Goal: Transaction & Acquisition: Purchase product/service

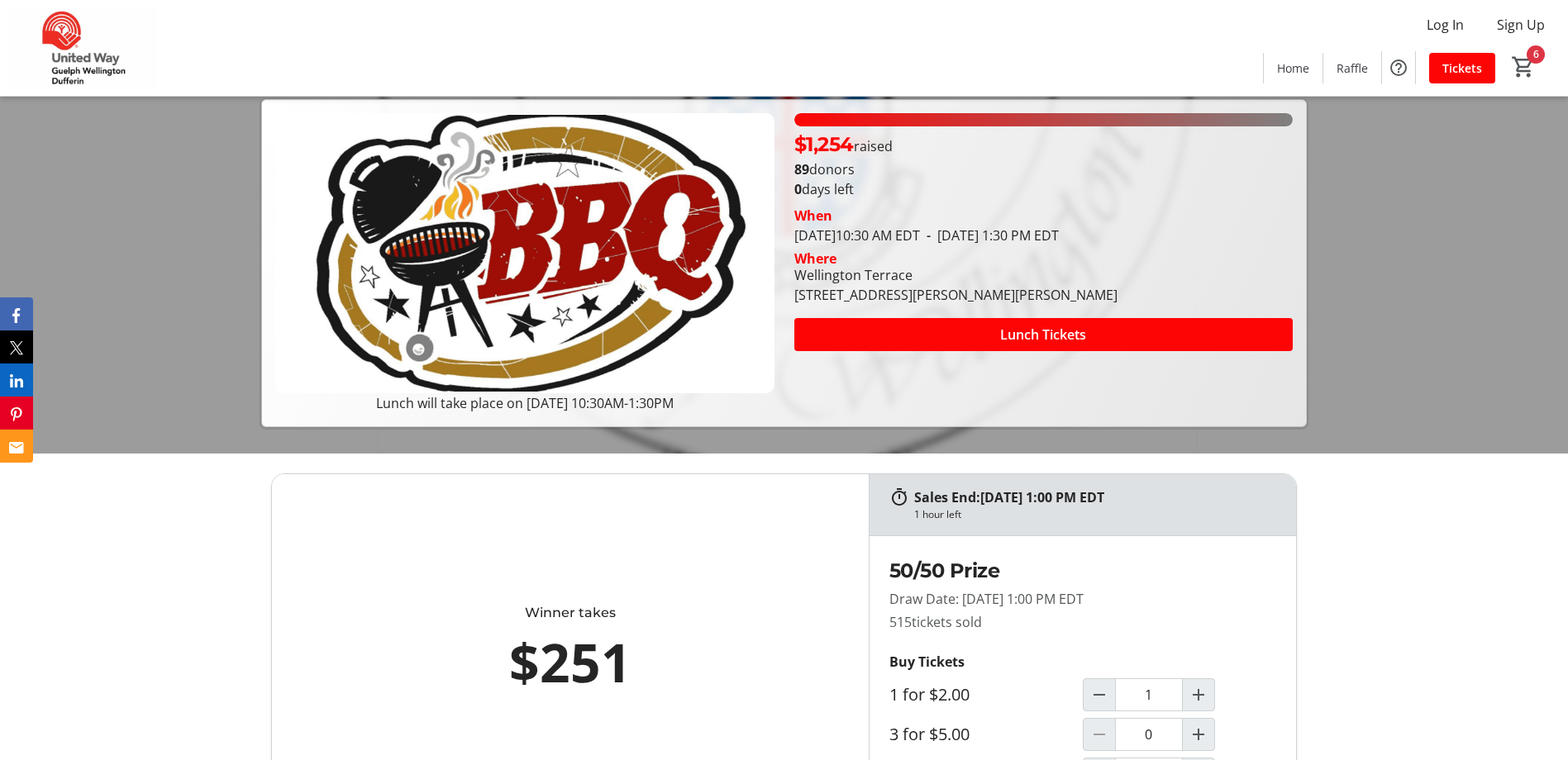
scroll to position [330, 0]
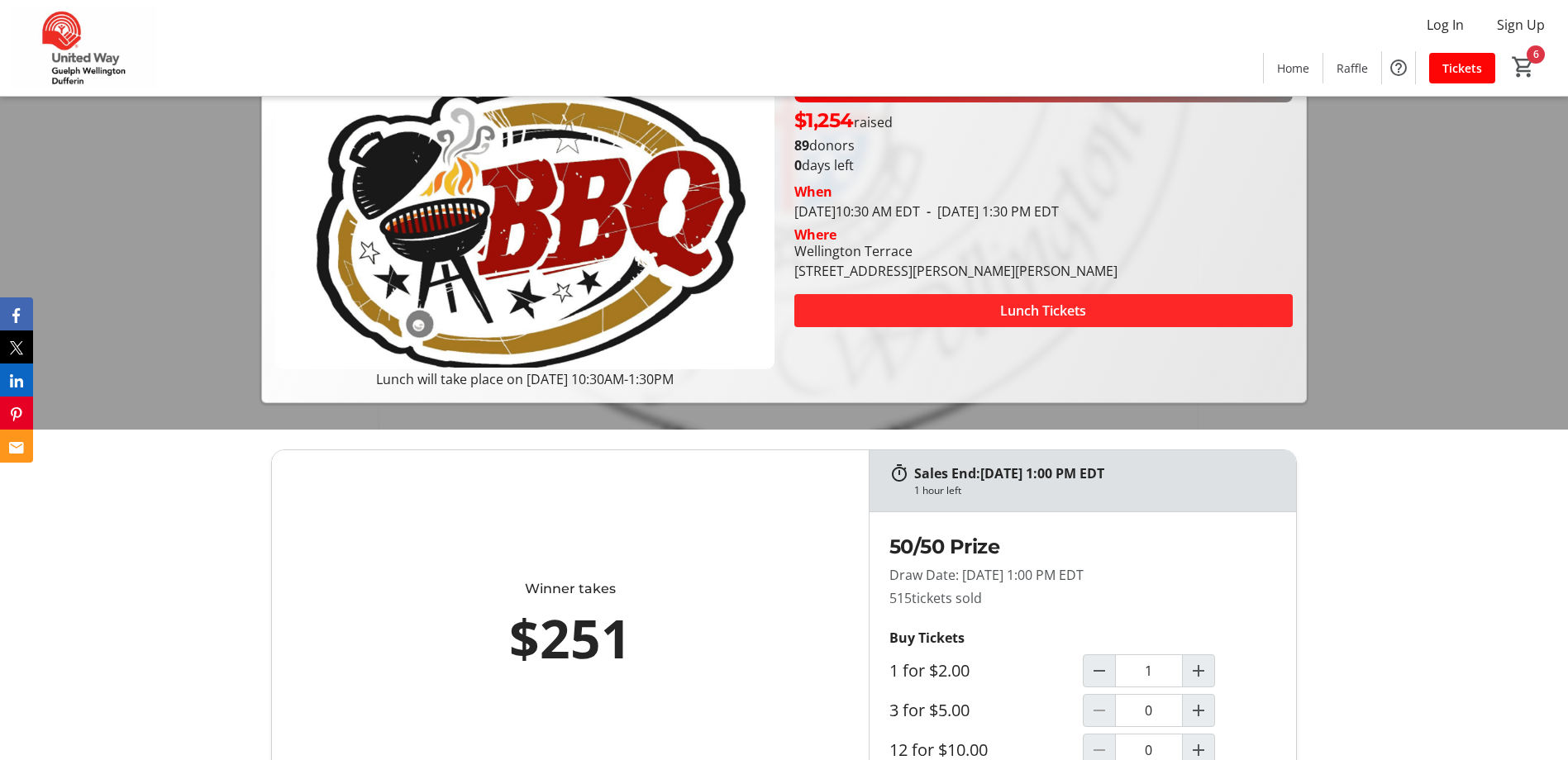
click at [1022, 307] on span "Lunch Tickets" at bounding box center [1043, 310] width 86 height 20
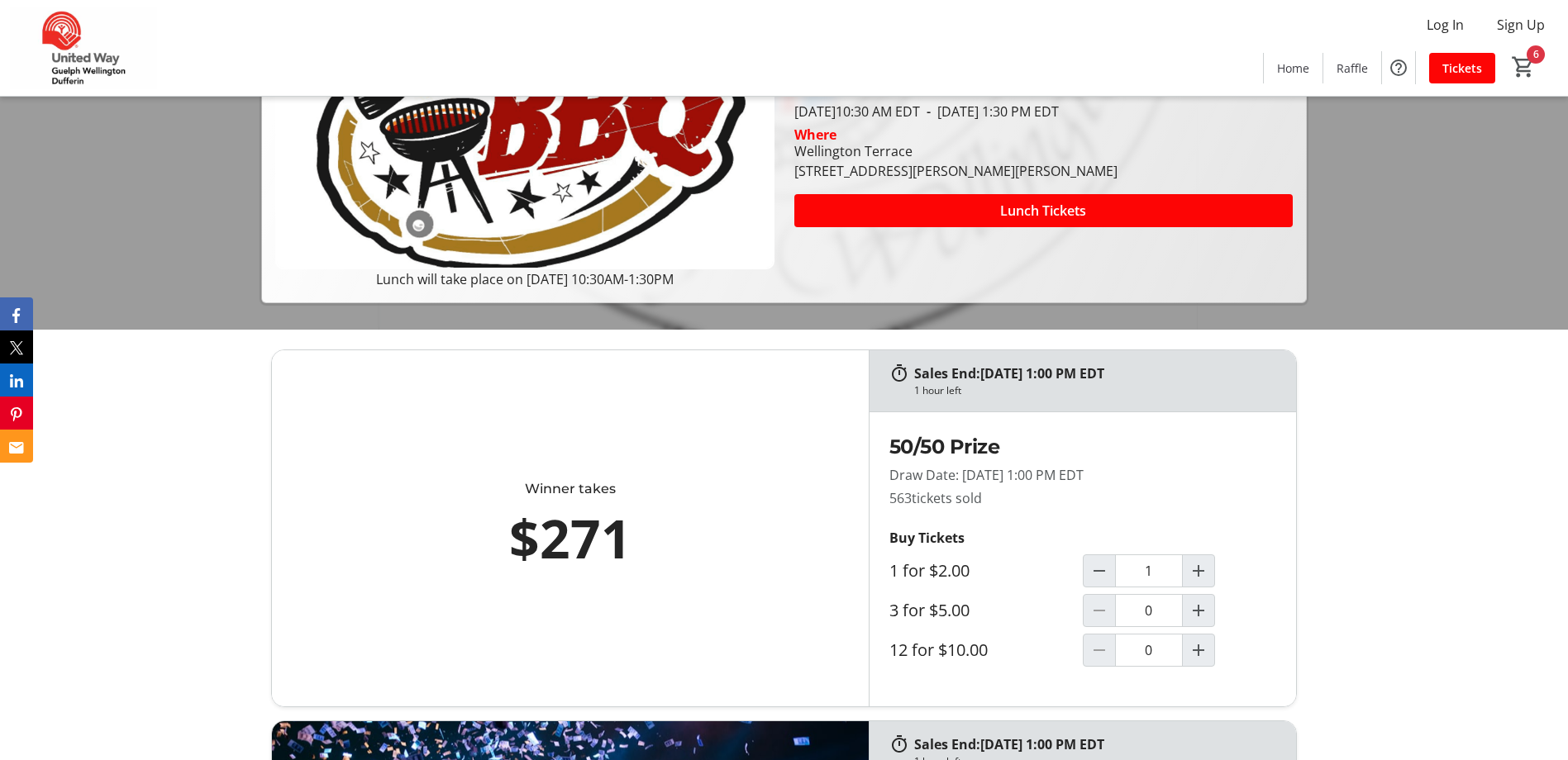
scroll to position [413, 0]
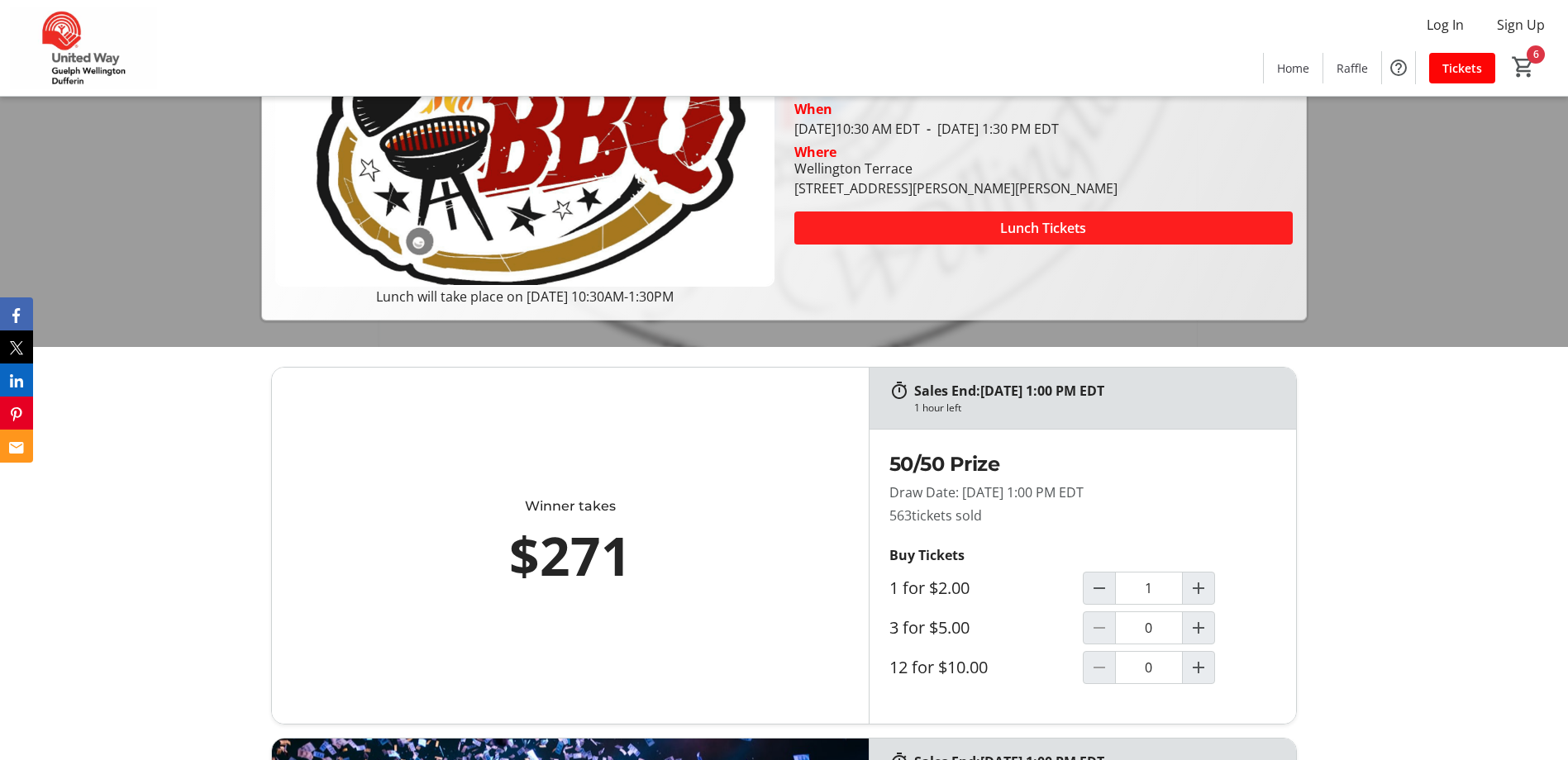
click at [1007, 231] on span "Lunch Tickets" at bounding box center [1043, 228] width 86 height 20
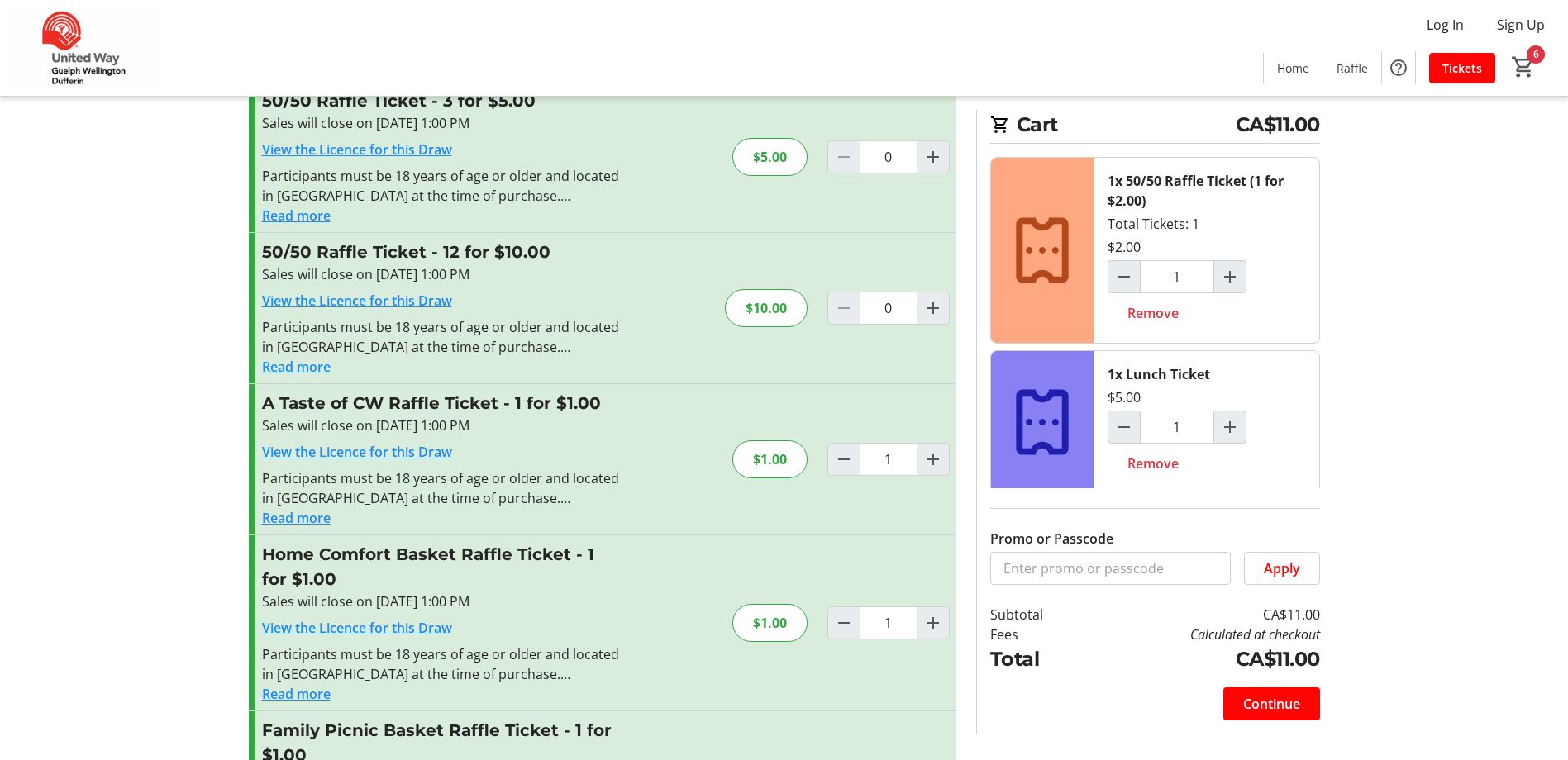
scroll to position [411, 0]
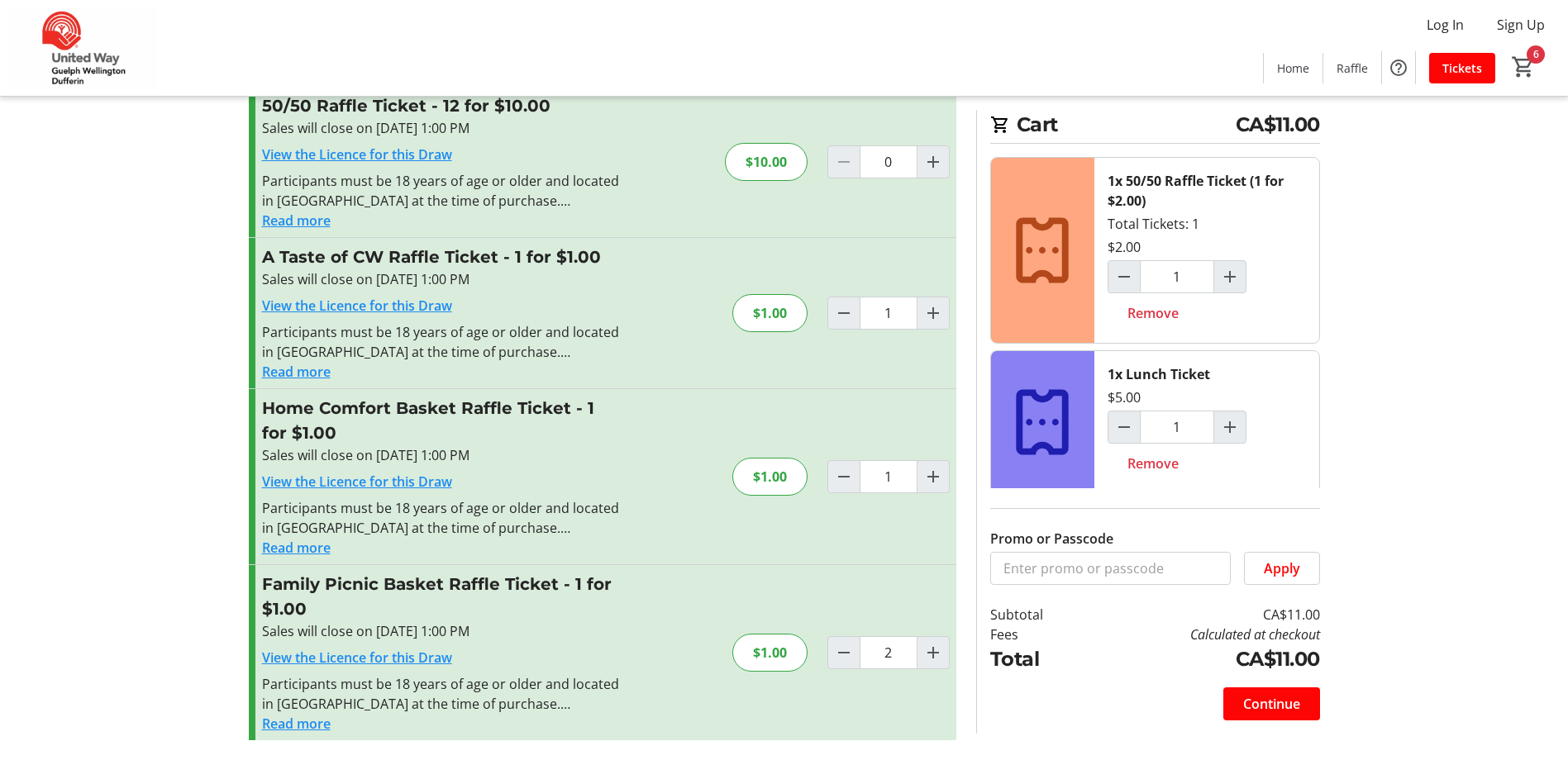
click at [1261, 695] on span "Continue" at bounding box center [1272, 704] width 57 height 20
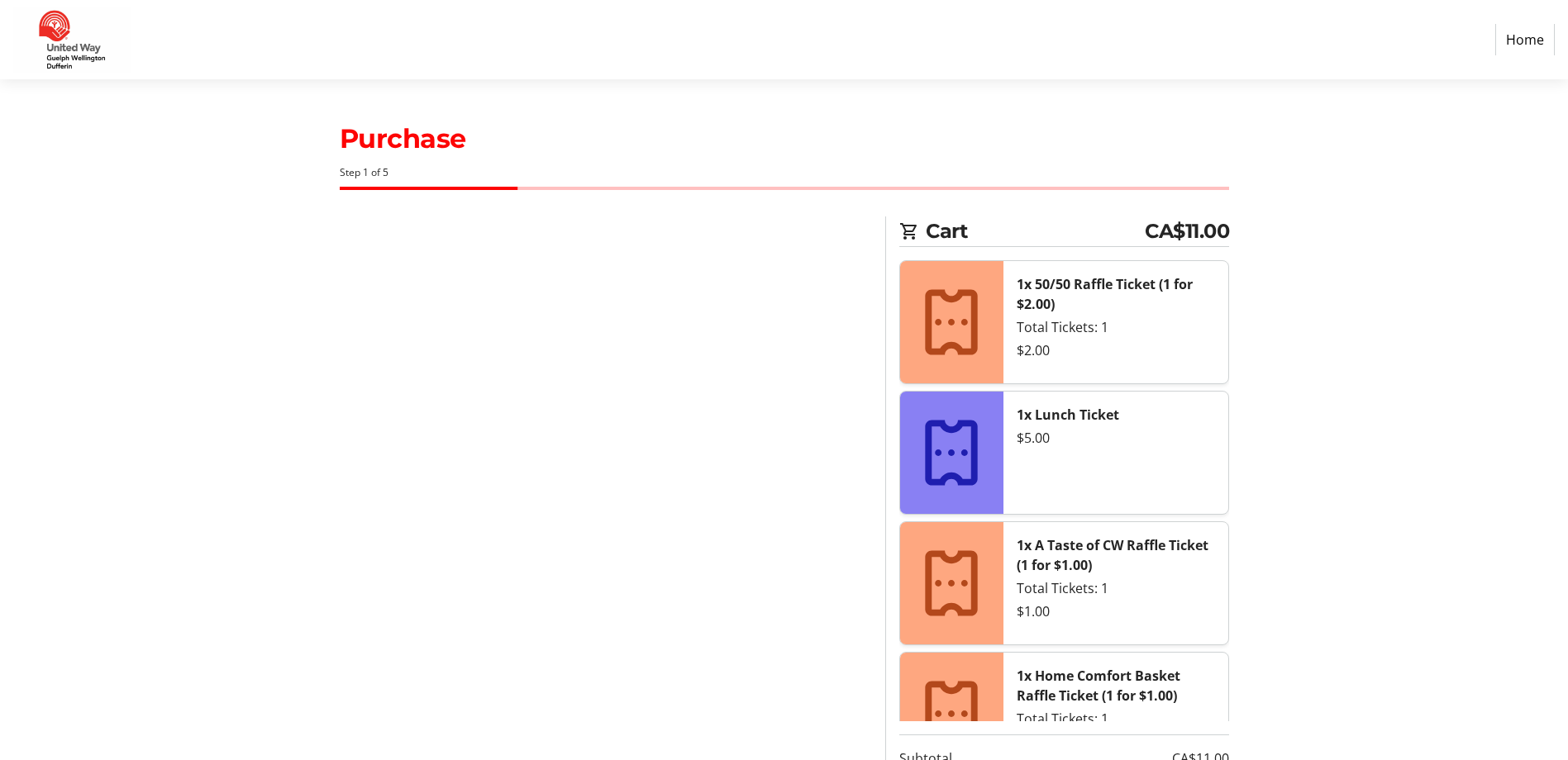
select select "CA"
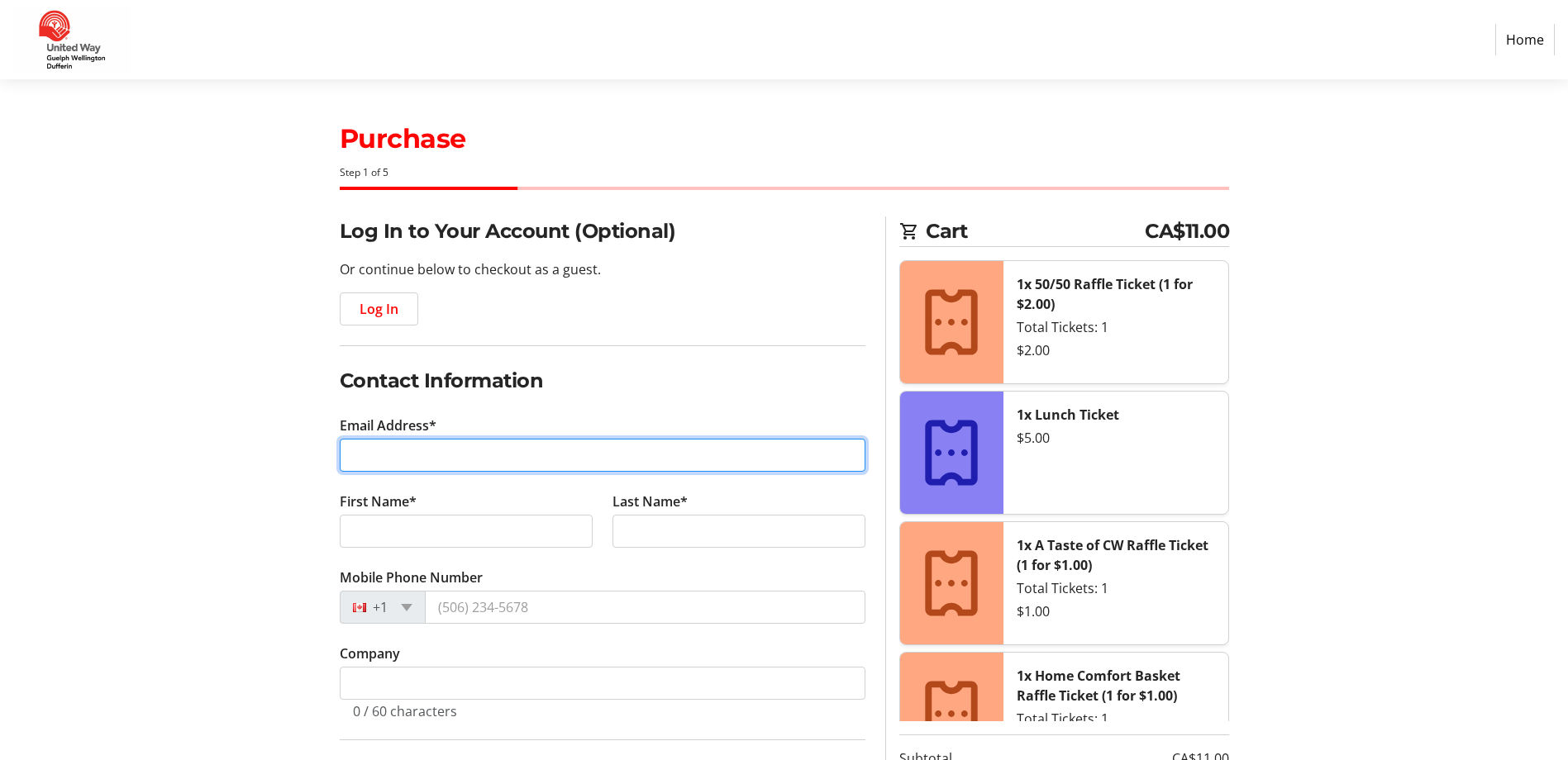
click at [480, 453] on input "Email Address*" at bounding box center [602, 455] width 525 height 33
type input "[EMAIL_ADDRESS][DOMAIN_NAME]"
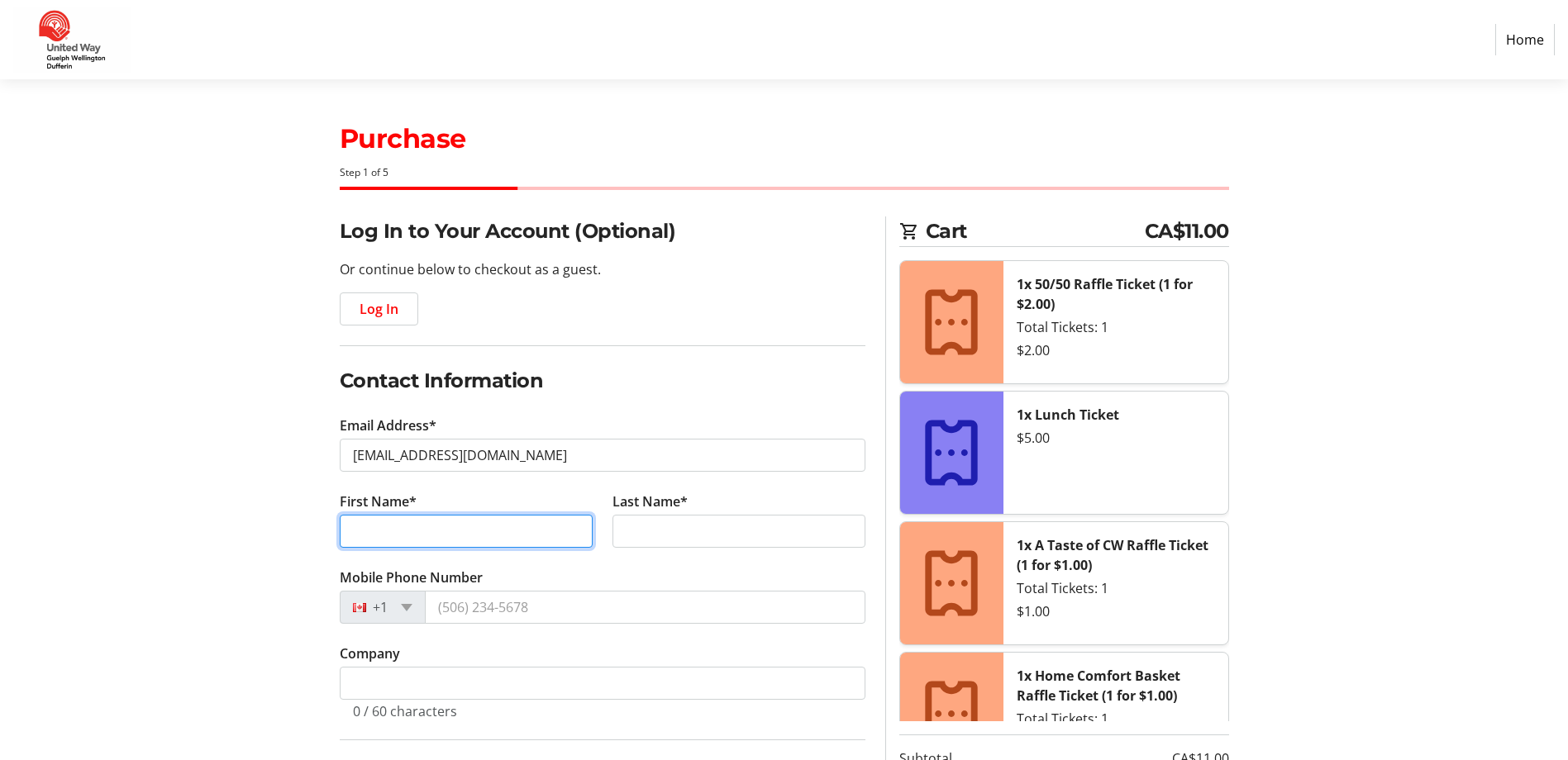
type input "Carlyt"
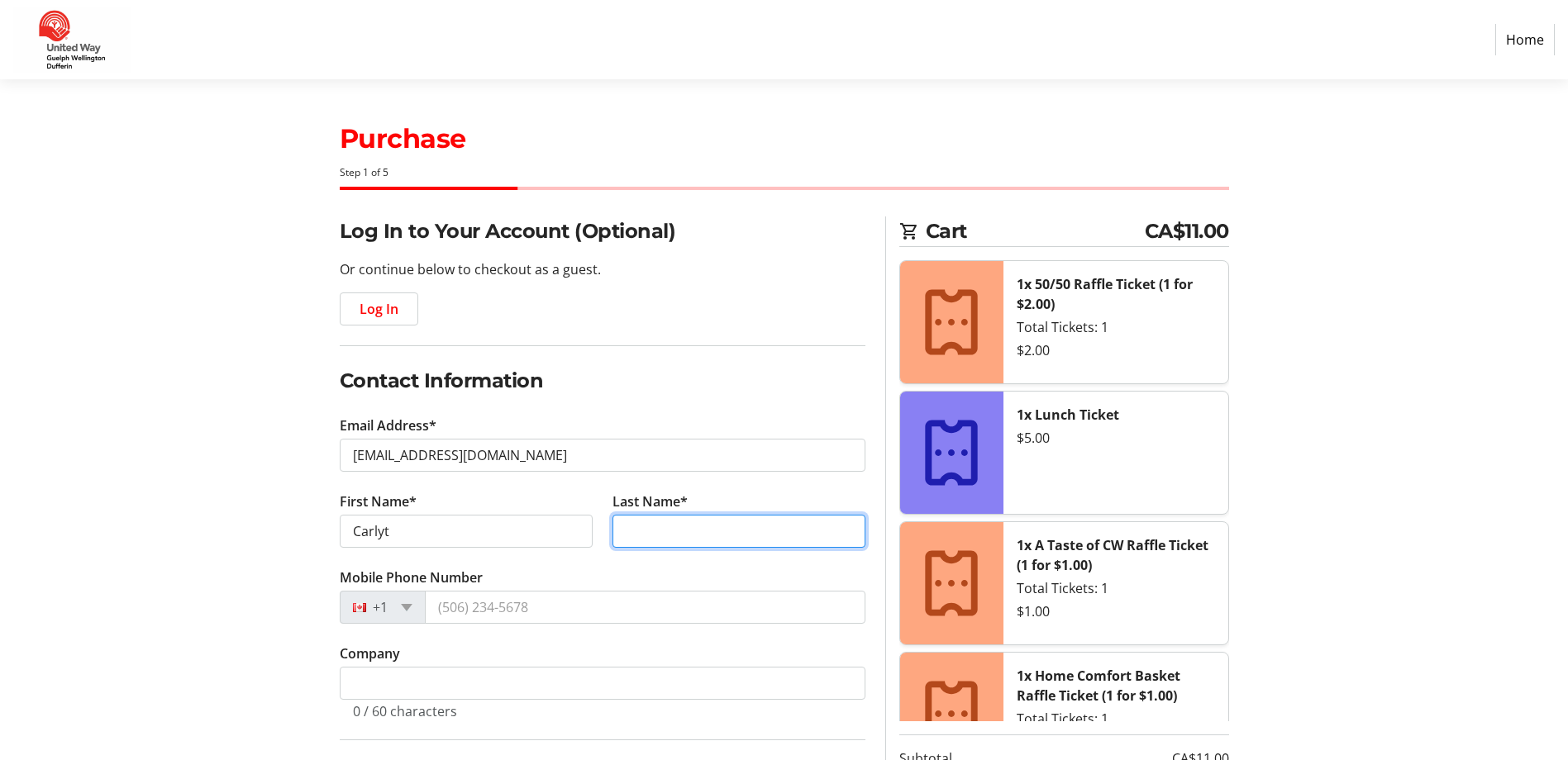
type input "[PERSON_NAME]"
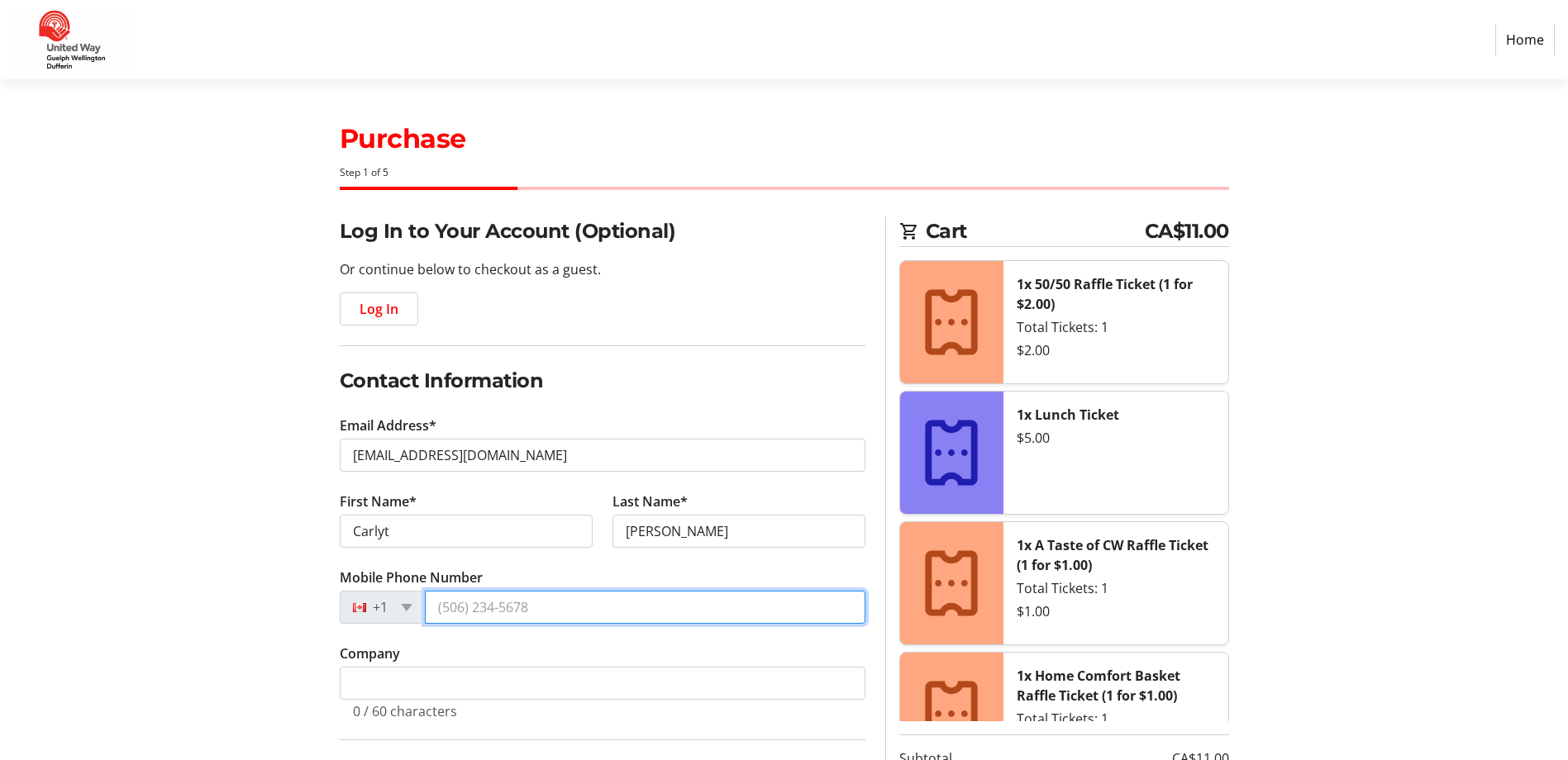
type input "[PHONE_NUMBER]"
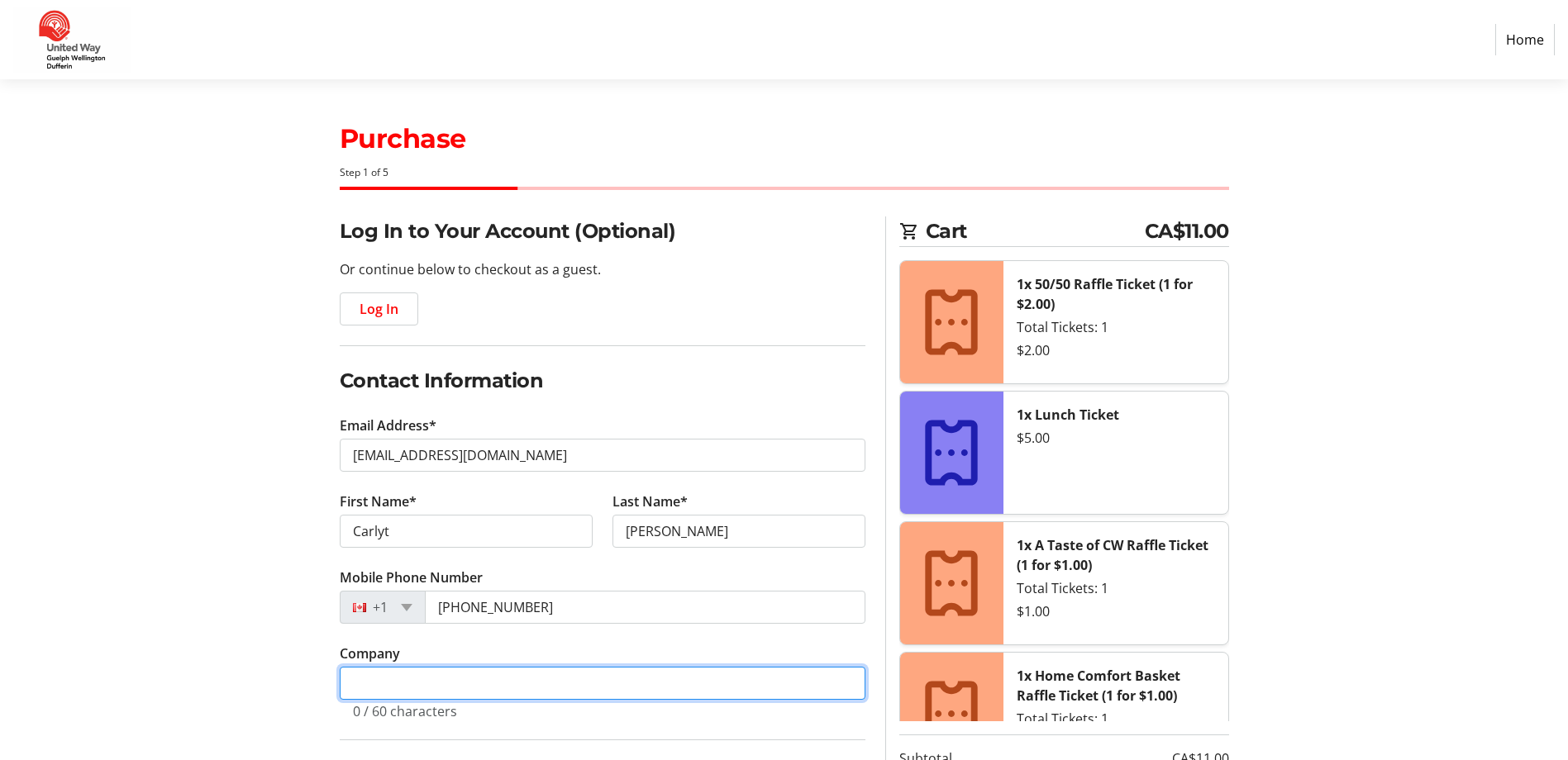
type input "Wellington Terrace"
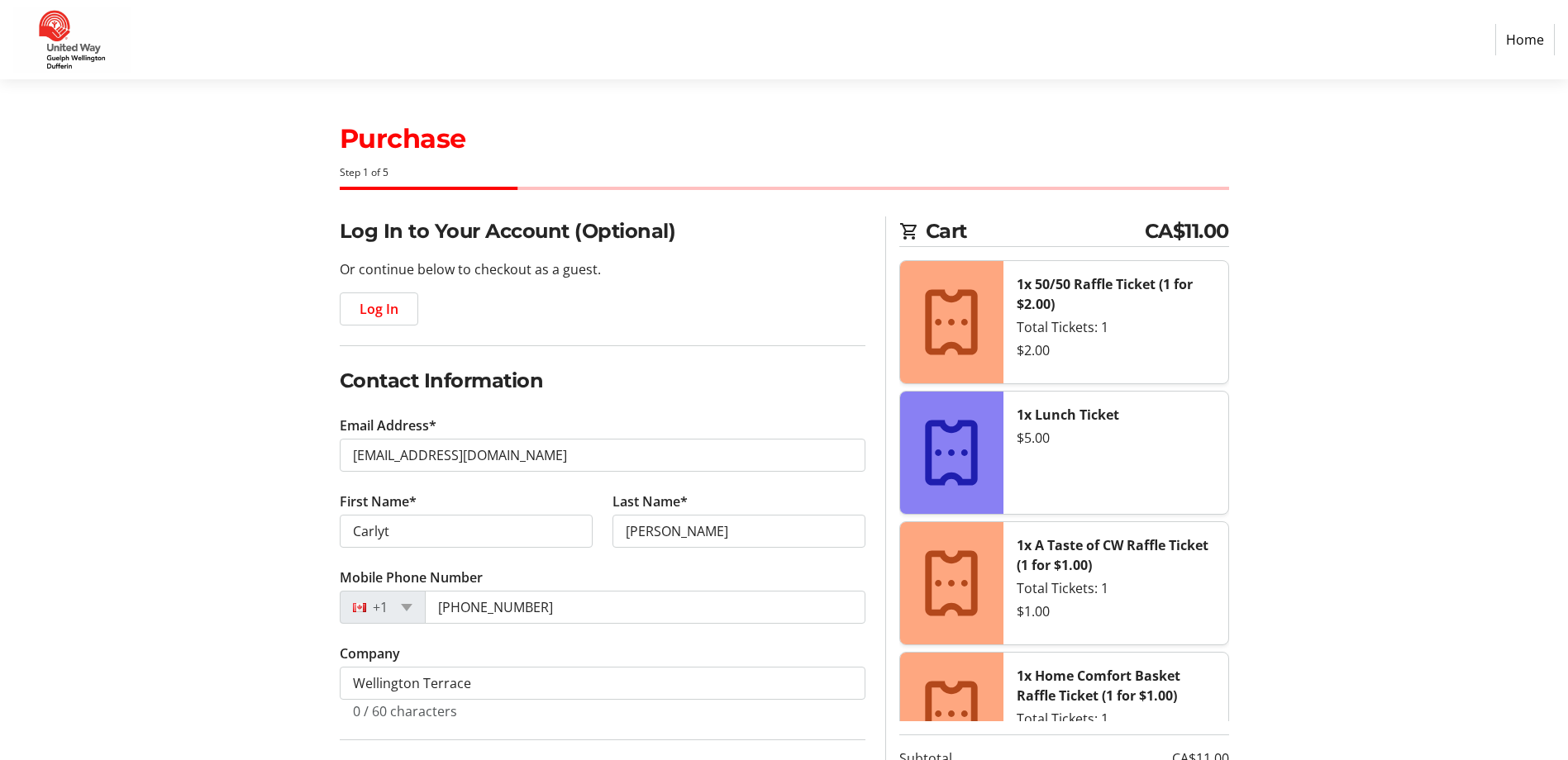
type input "[PERSON_NAME]"
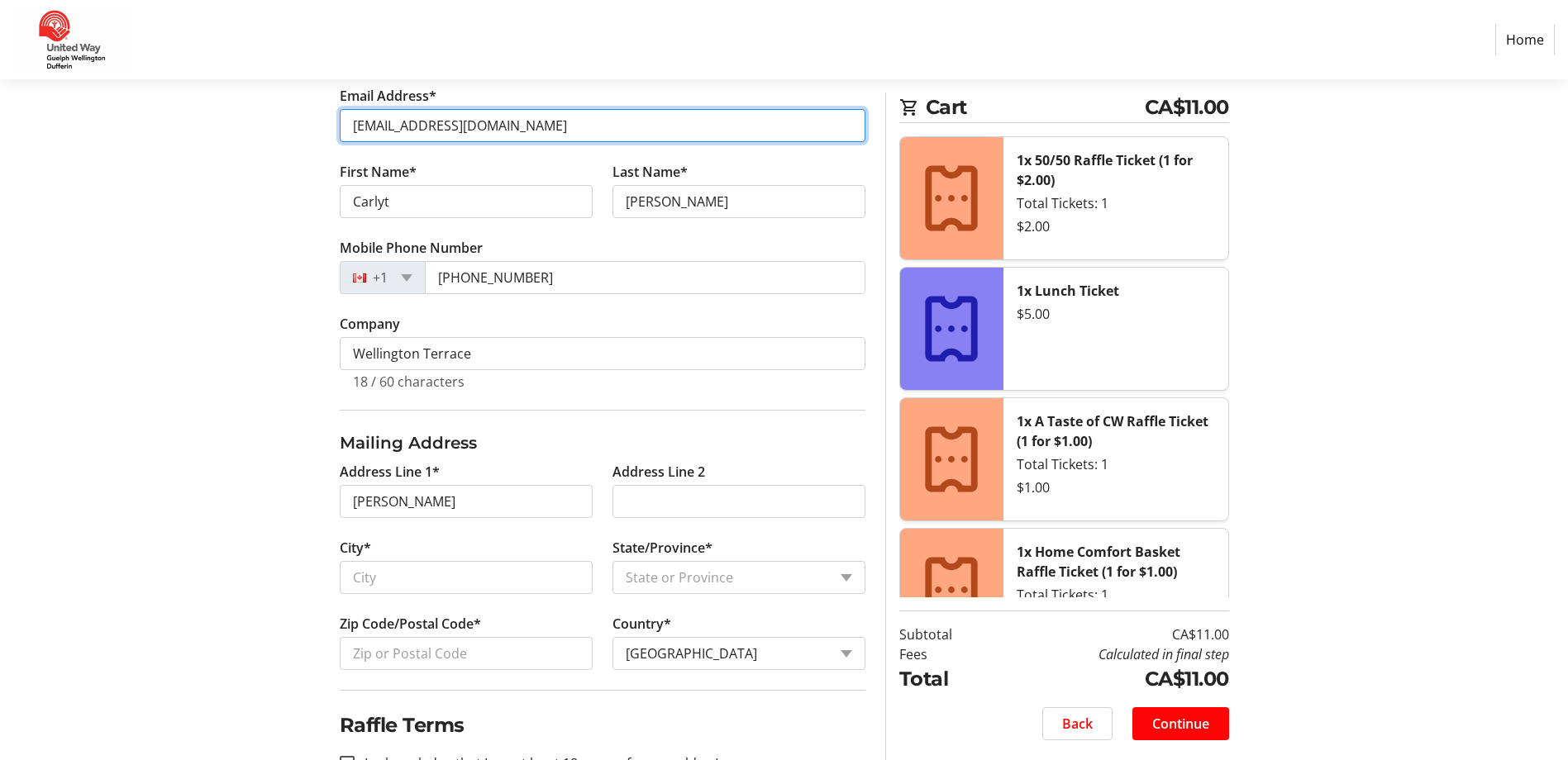
scroll to position [330, 0]
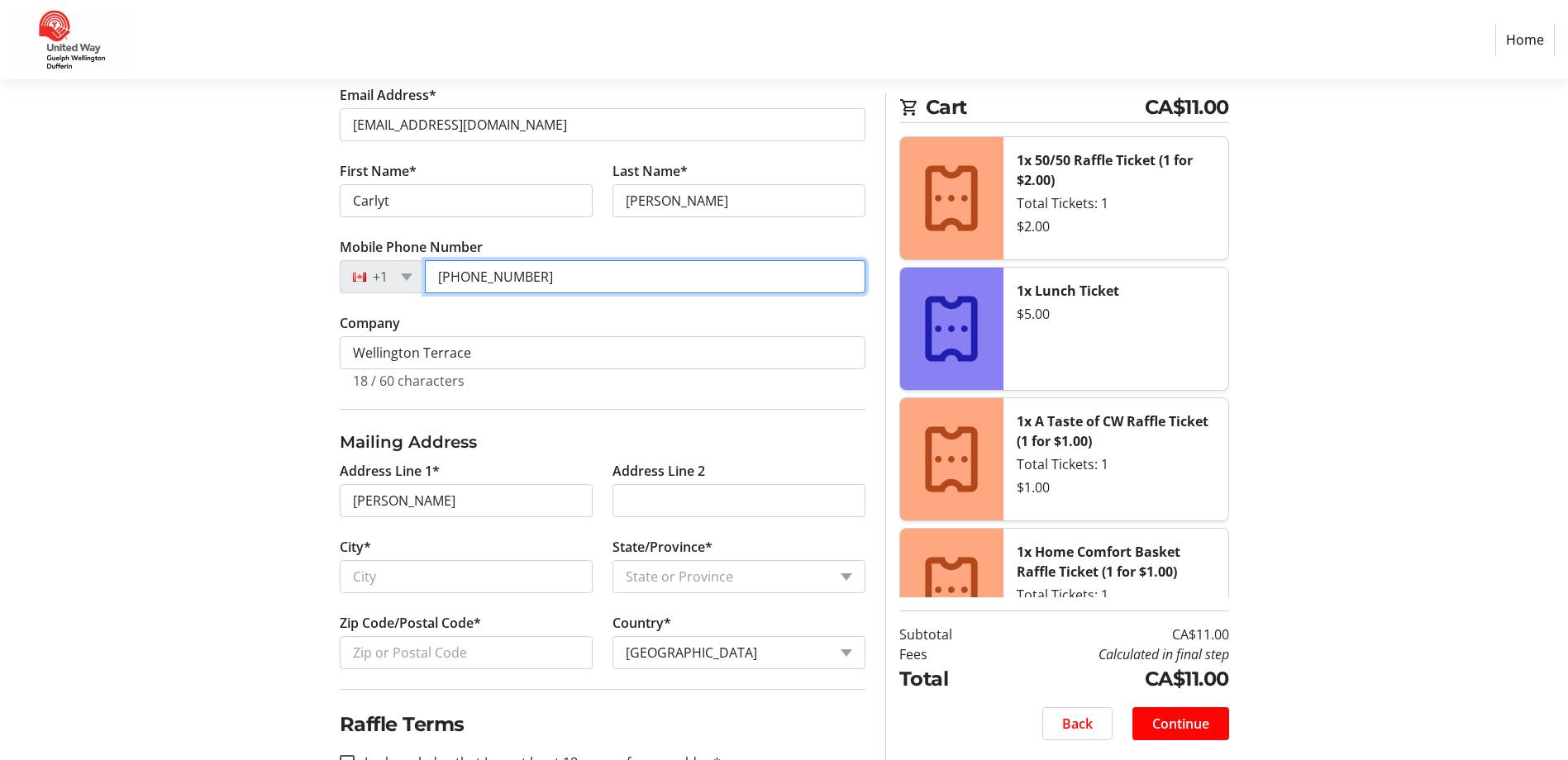
drag, startPoint x: 543, startPoint y: 269, endPoint x: 395, endPoint y: 254, distance: 148.8
click at [395, 254] on tr-form-field "Mobile Phone Number [PHONE_NUMBER]" at bounding box center [602, 275] width 525 height 76
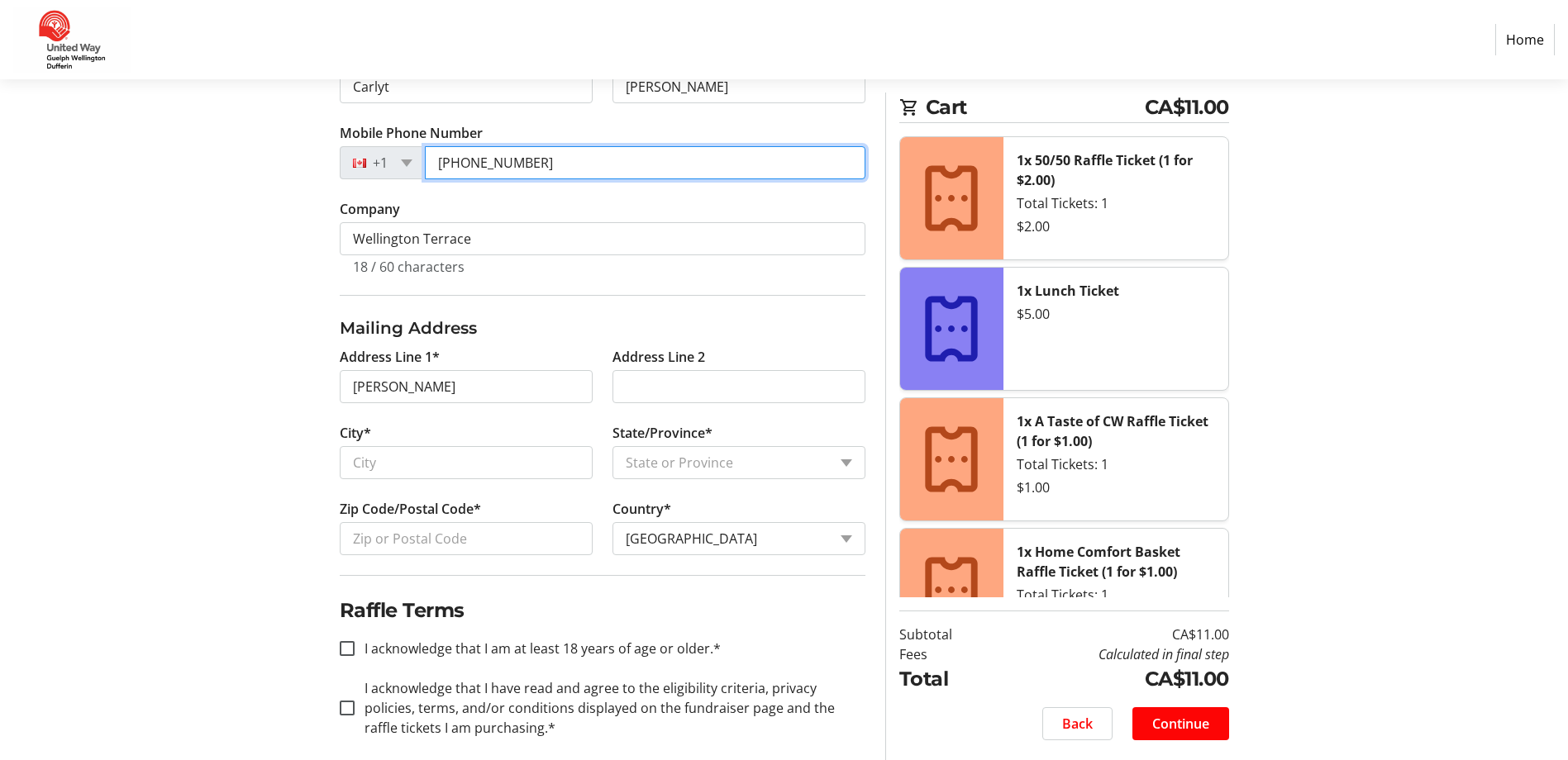
scroll to position [462, 0]
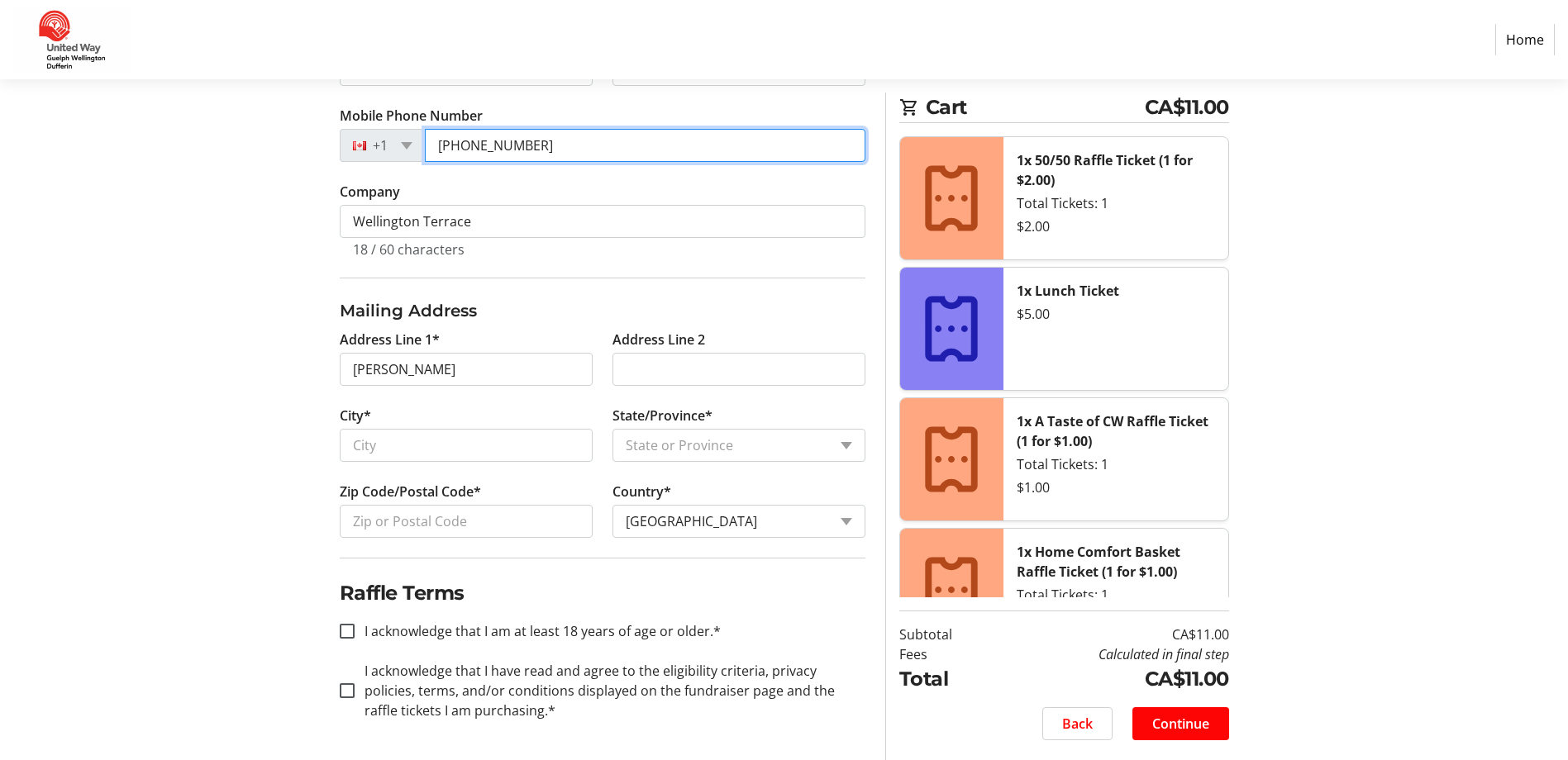
type input "[PHONE_NUMBER]"
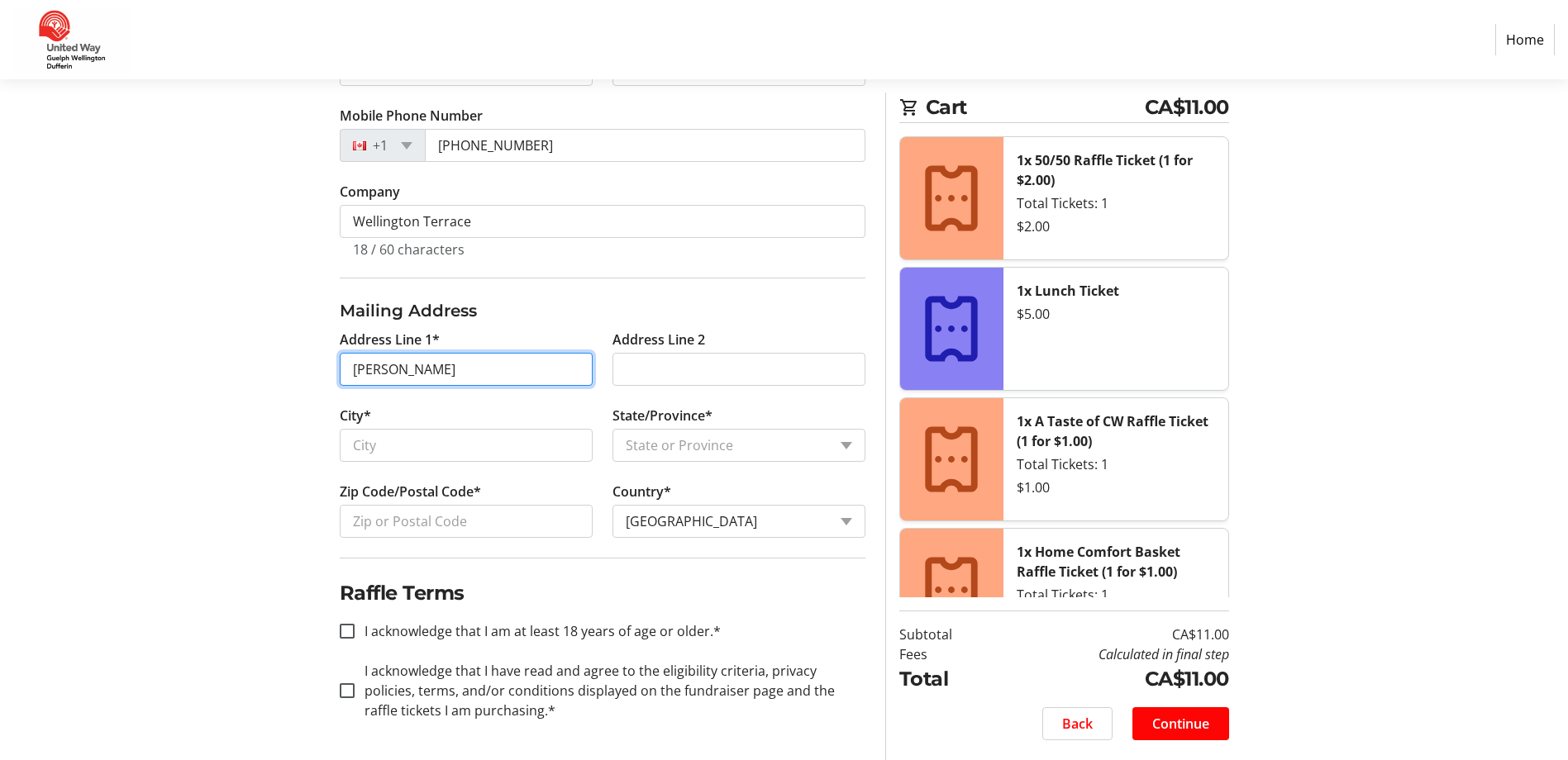
drag, startPoint x: 458, startPoint y: 364, endPoint x: 317, endPoint y: 360, distance: 141.1
click at [317, 360] on div "Log In to Your Account (Optional) Or continue below to checkout as a guest. Log…" at bounding box center [784, 257] width 1091 height 1006
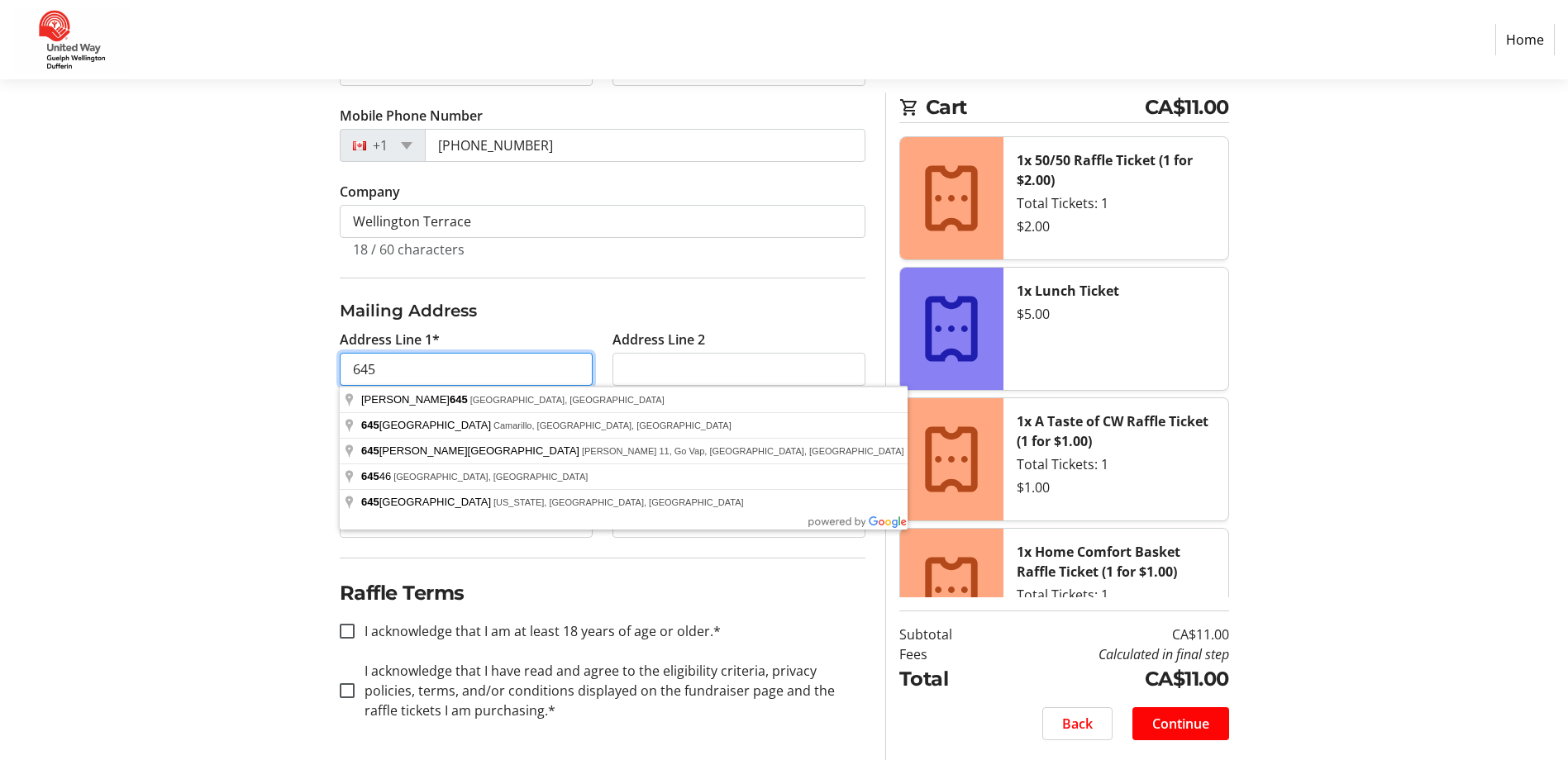
type input "[STREET_ADDRESS]"
type input "Fergus"
select select "ON"
type input "N1M 2M4"
drag, startPoint x: 463, startPoint y: 375, endPoint x: 347, endPoint y: 375, distance: 116.0
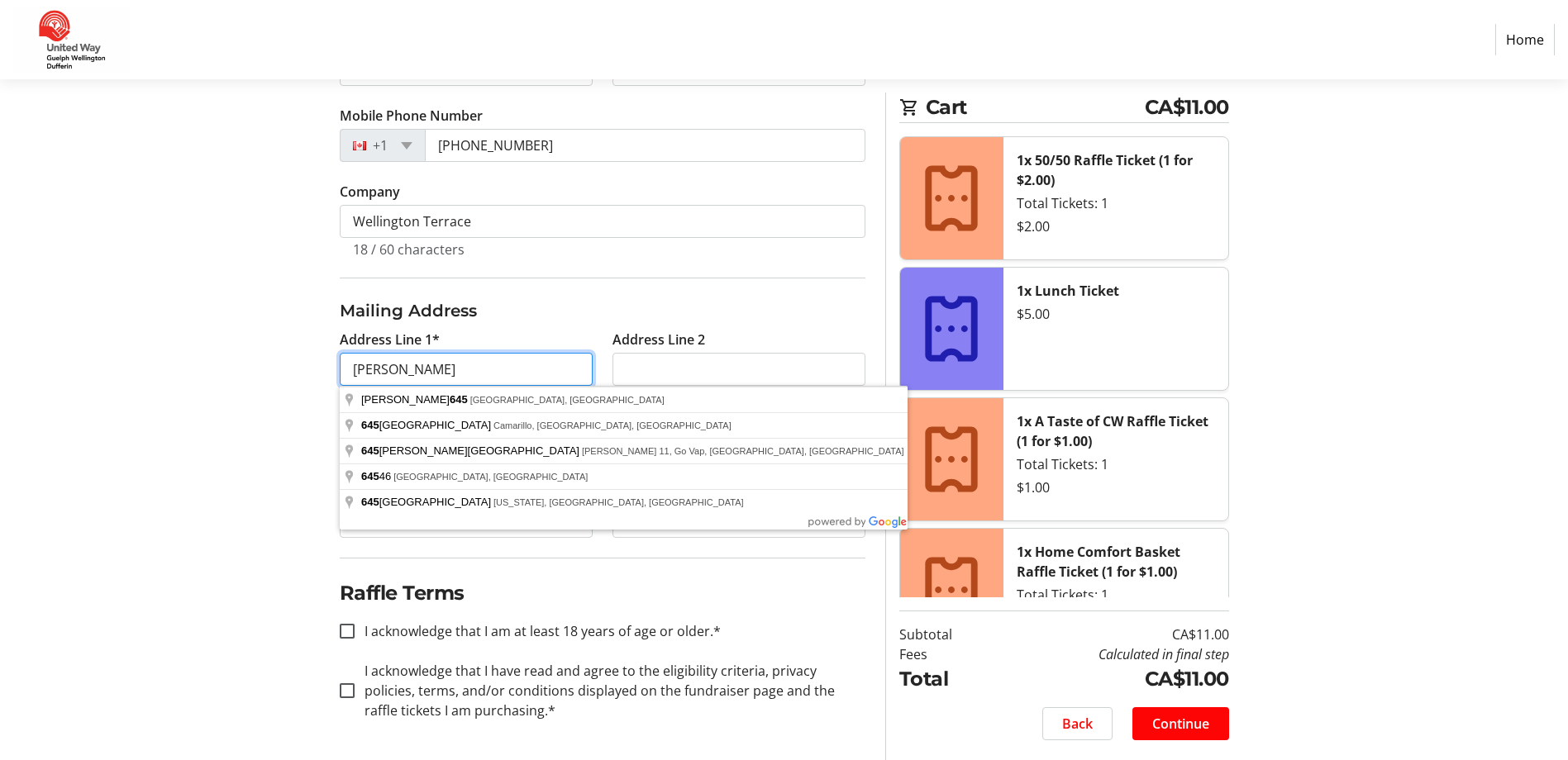
click at [347, 375] on input "[PERSON_NAME]" at bounding box center [466, 370] width 253 height 33
type input "[STREET_ADDRESS]"
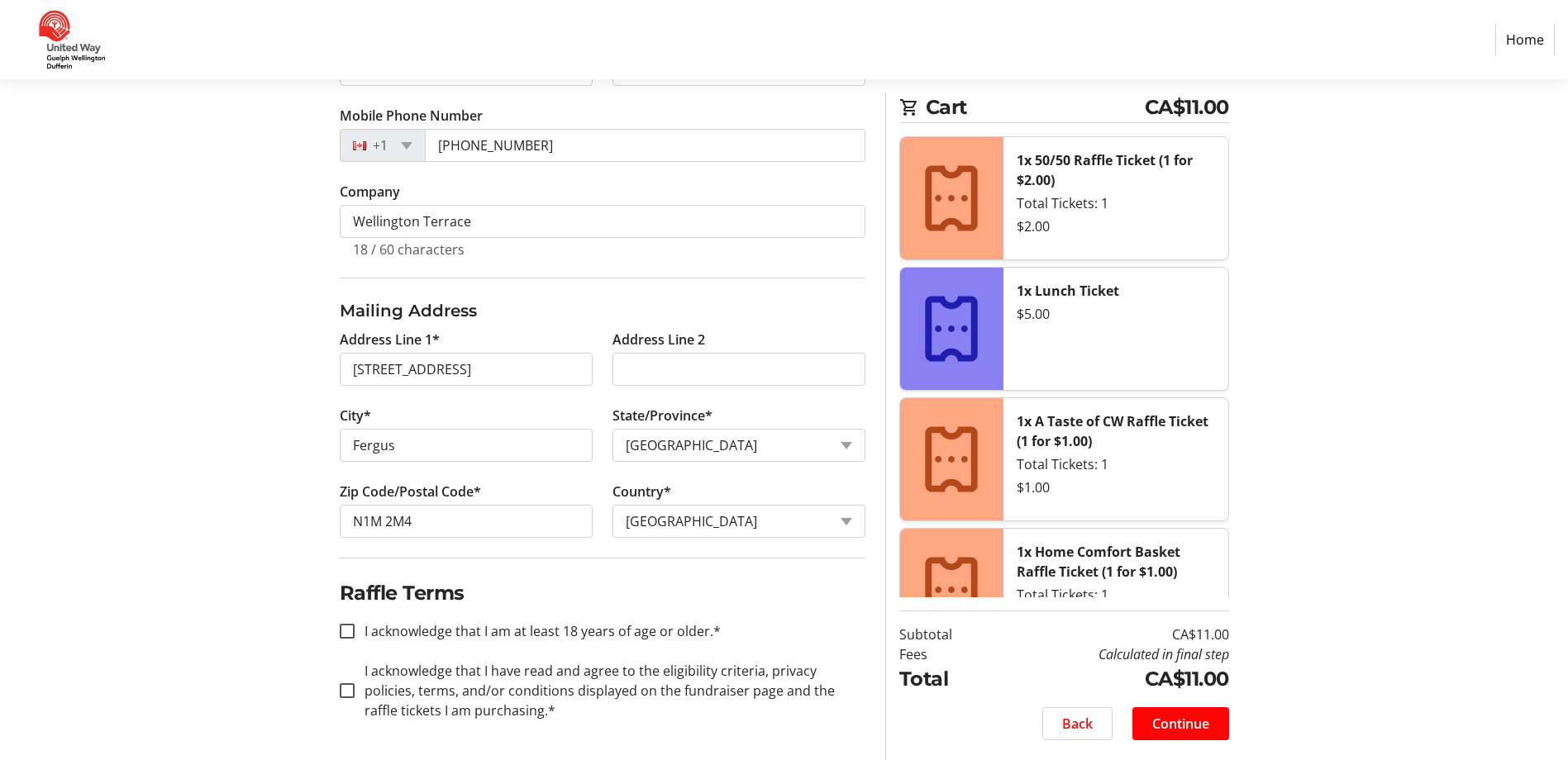
click at [754, 315] on h3 "Mailing Address" at bounding box center [602, 310] width 525 height 25
click at [346, 638] on div at bounding box center [347, 632] width 40 height 40
checkbox input "true"
click at [351, 688] on input "I acknowledge that I have read and agree to the eligibility criteria, privacy p…" at bounding box center [347, 691] width 15 height 15
checkbox input "true"
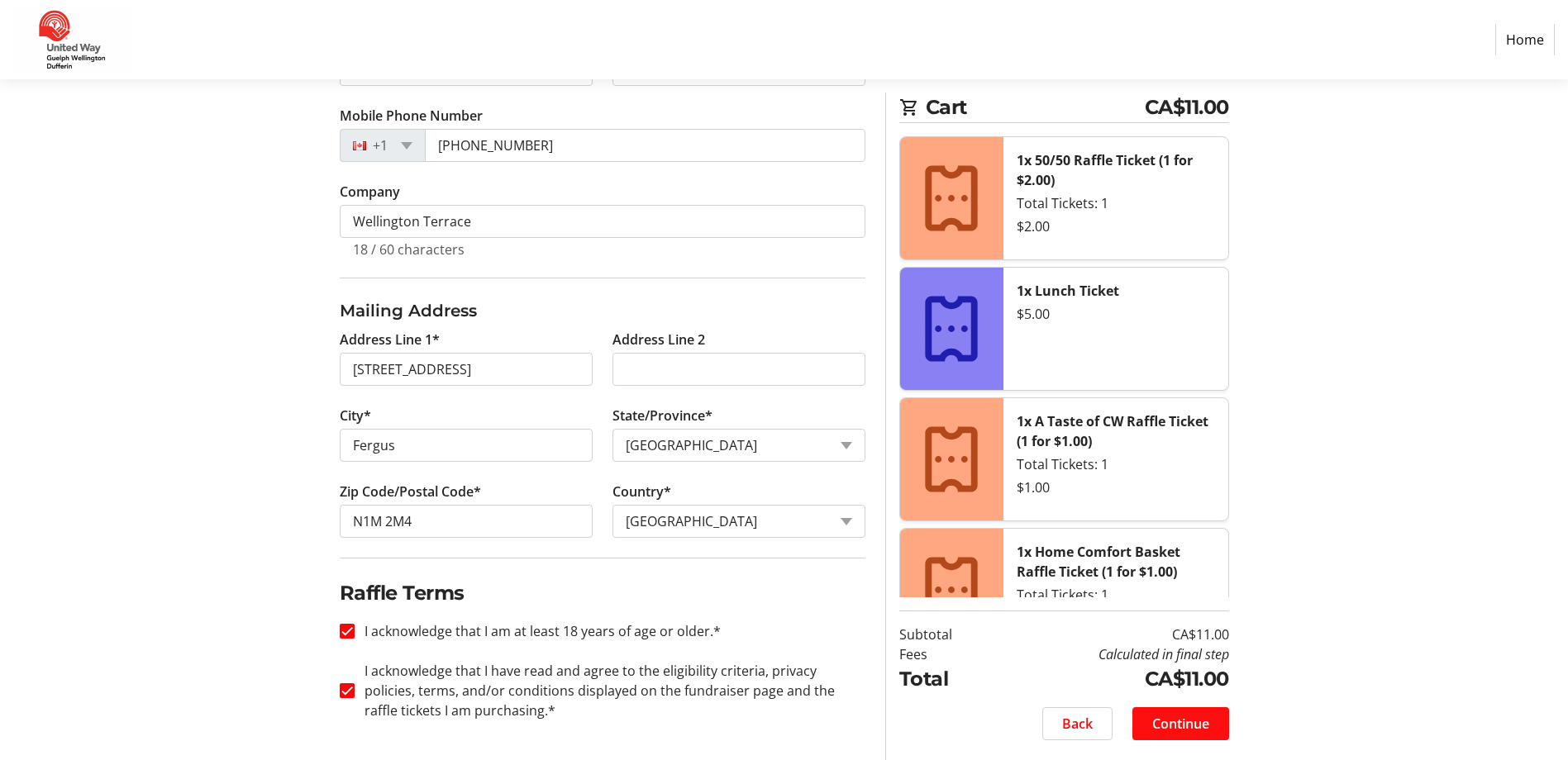
click at [1186, 724] on span "Continue" at bounding box center [1181, 724] width 57 height 20
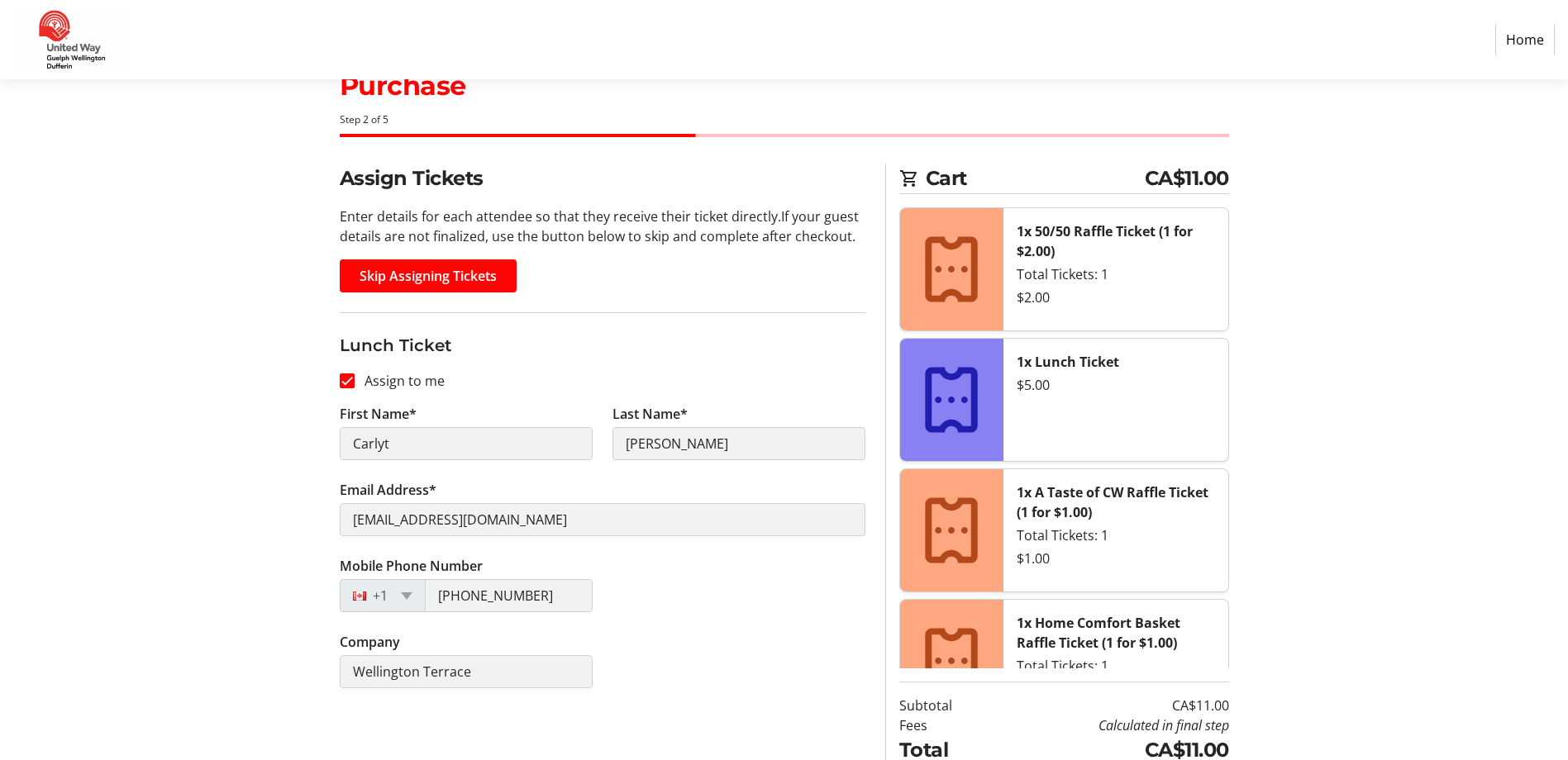
scroll to position [124, 0]
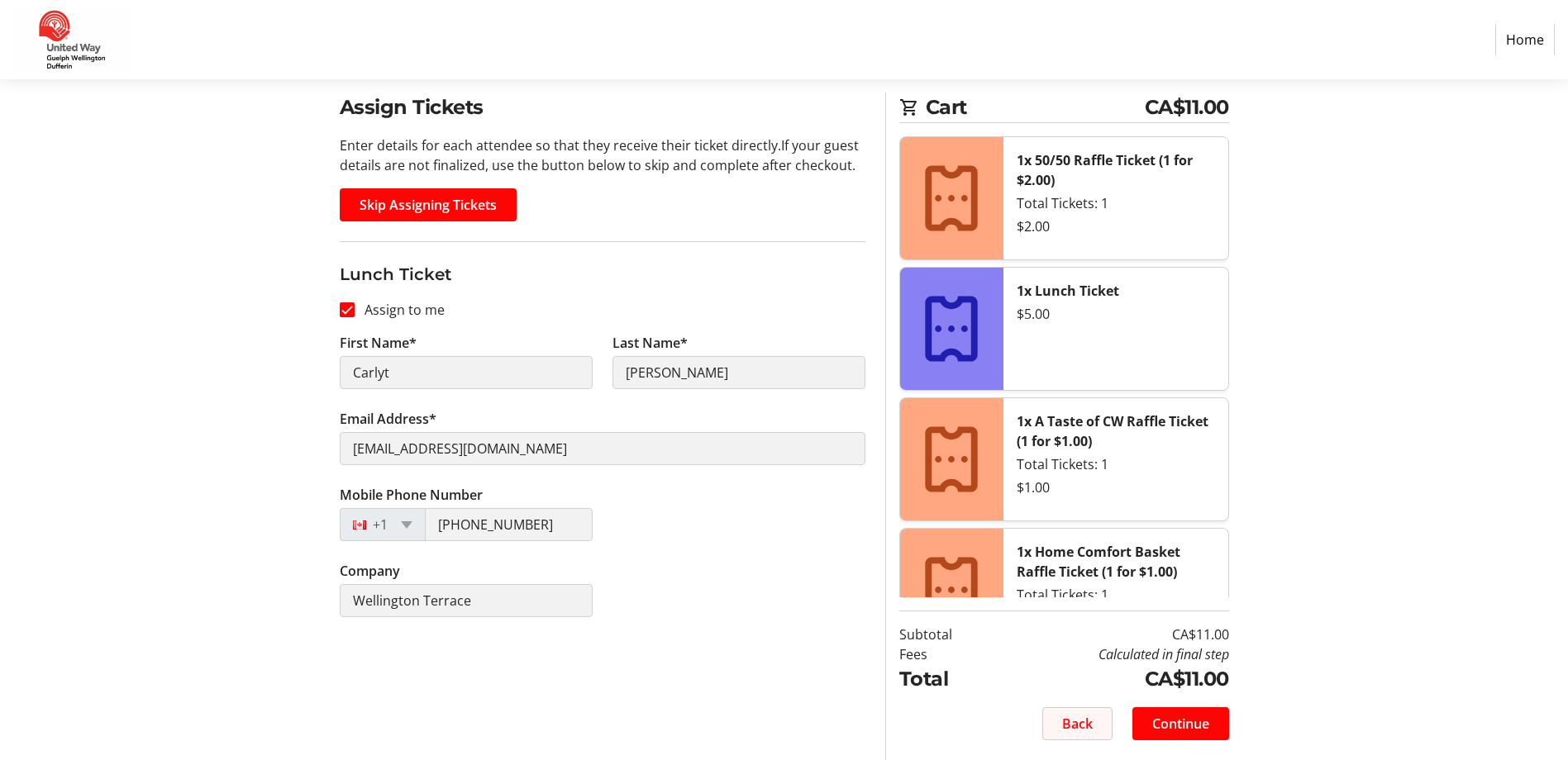
click at [1056, 727] on span at bounding box center [1078, 724] width 68 height 40
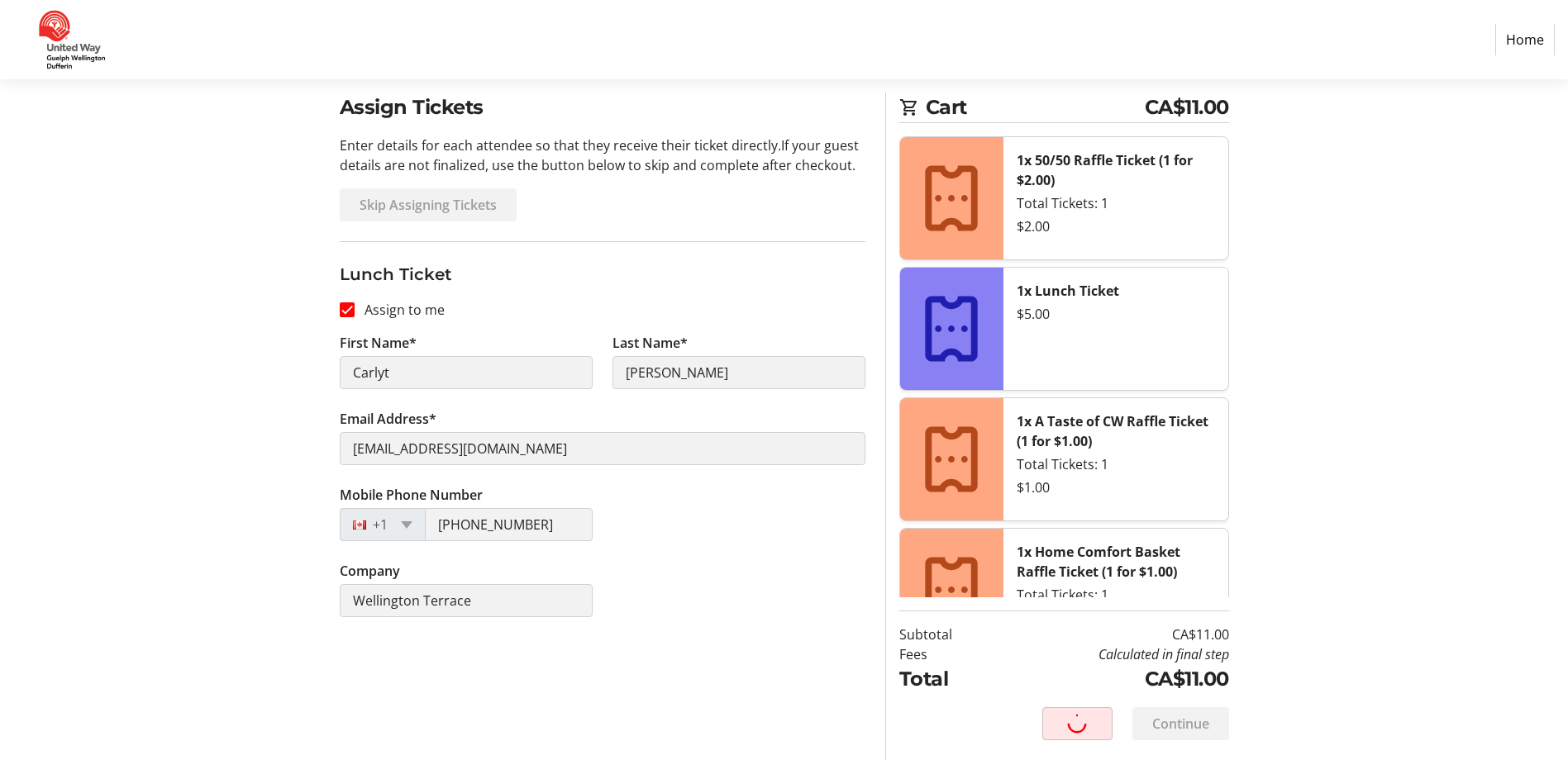
scroll to position [47, 0]
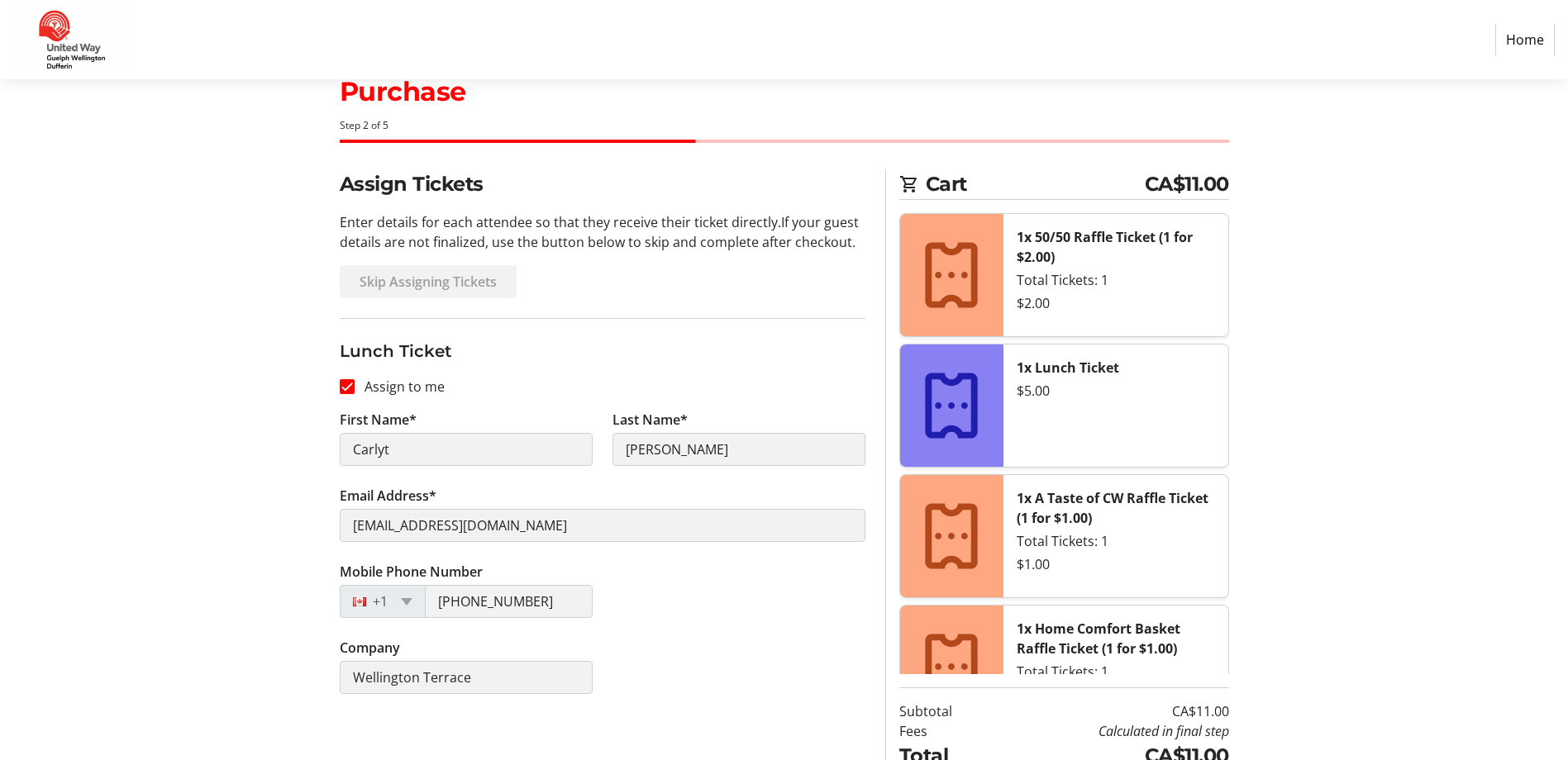
select select "ON"
select select "CA"
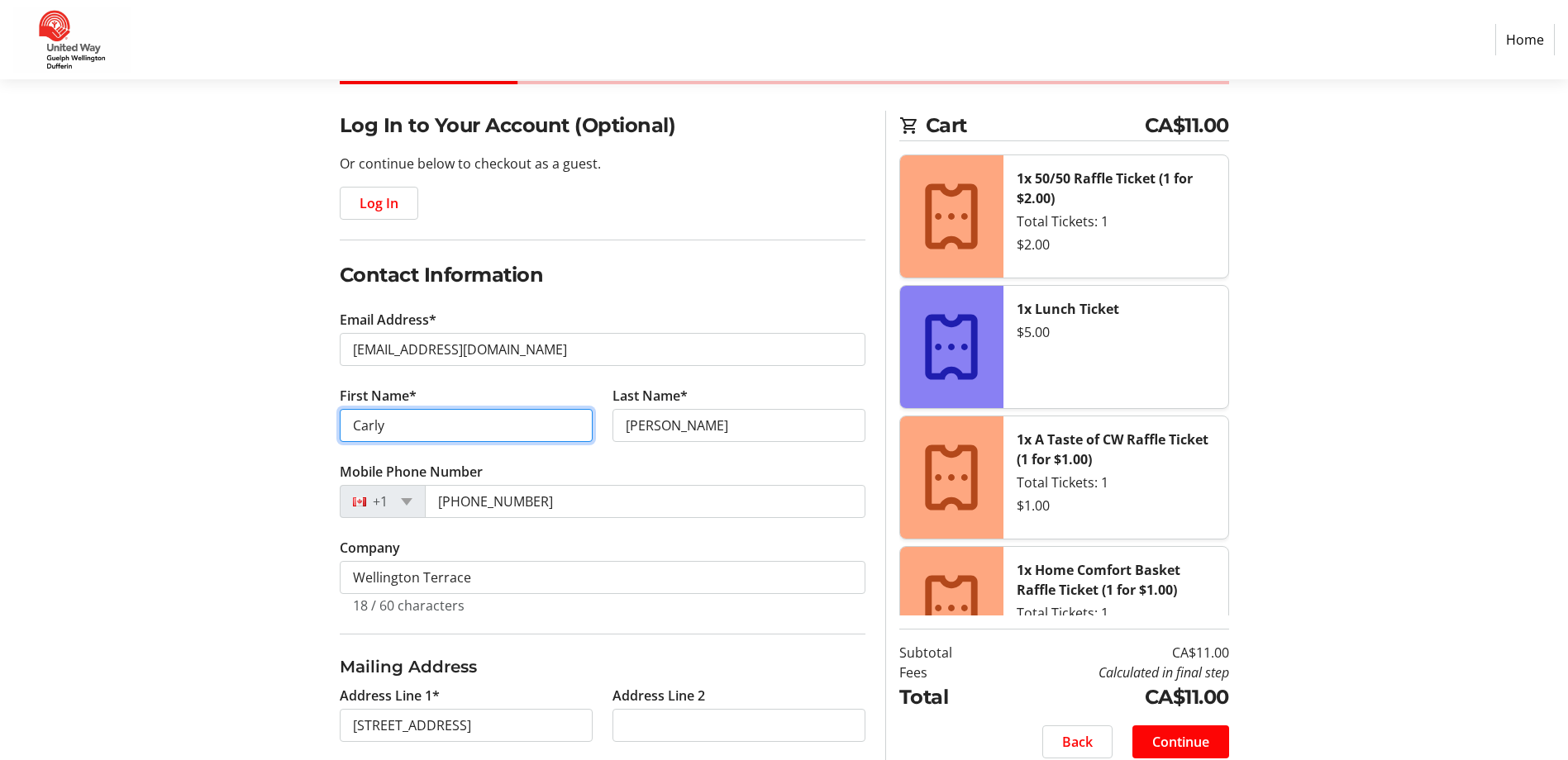
scroll to position [462, 0]
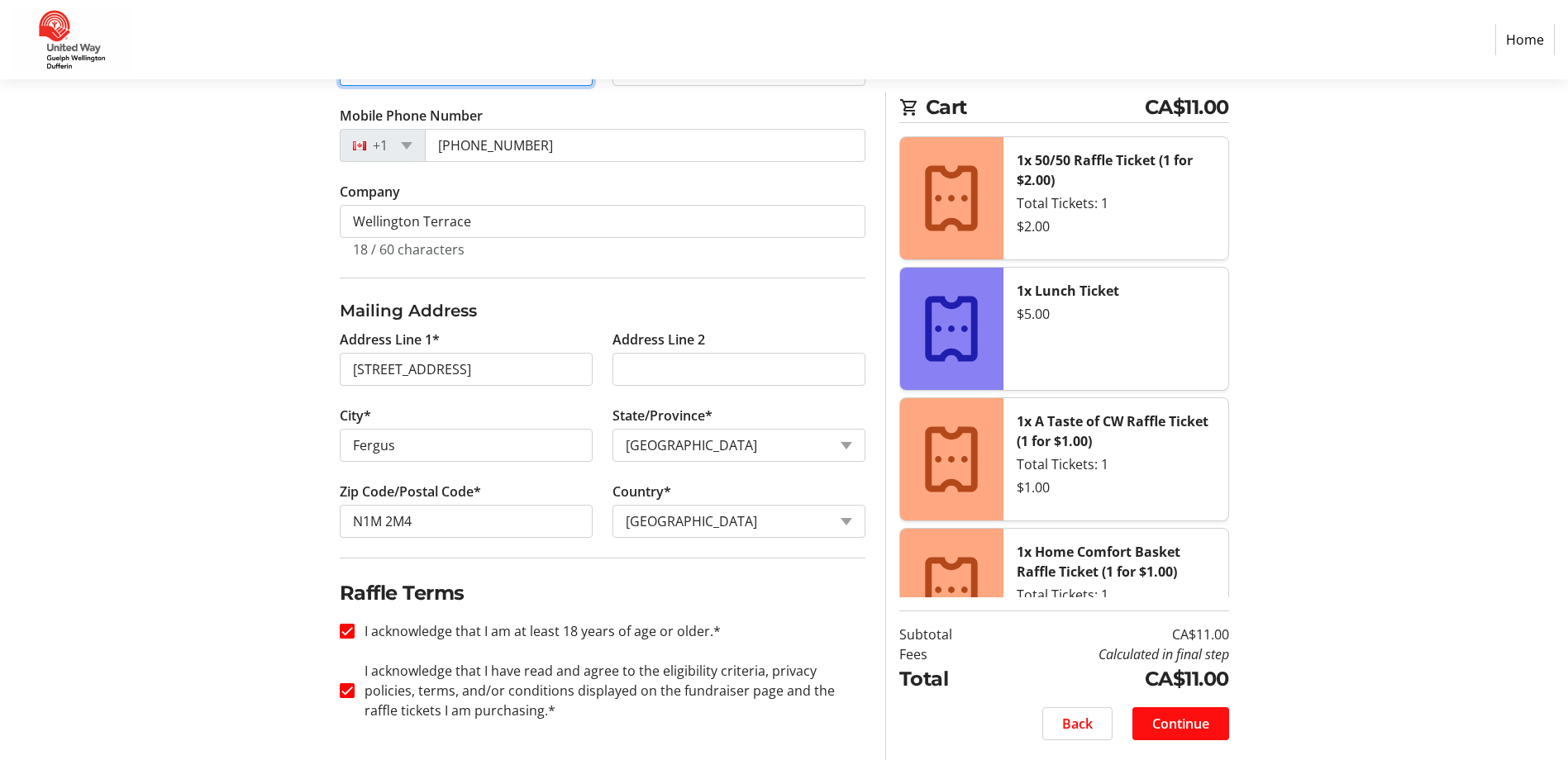
type input "Carly"
click at [1193, 731] on span "Continue" at bounding box center [1181, 724] width 57 height 20
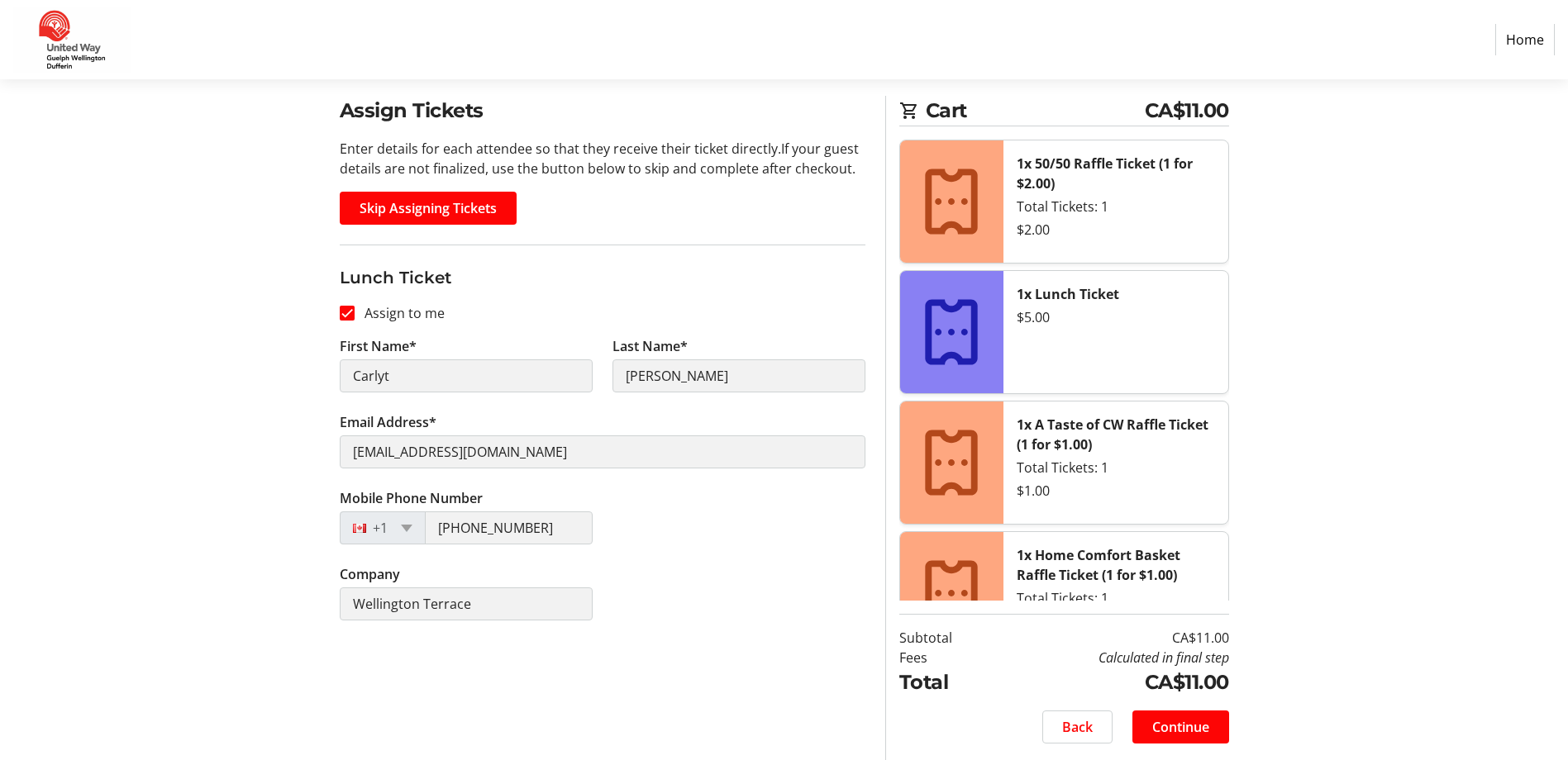
scroll to position [124, 0]
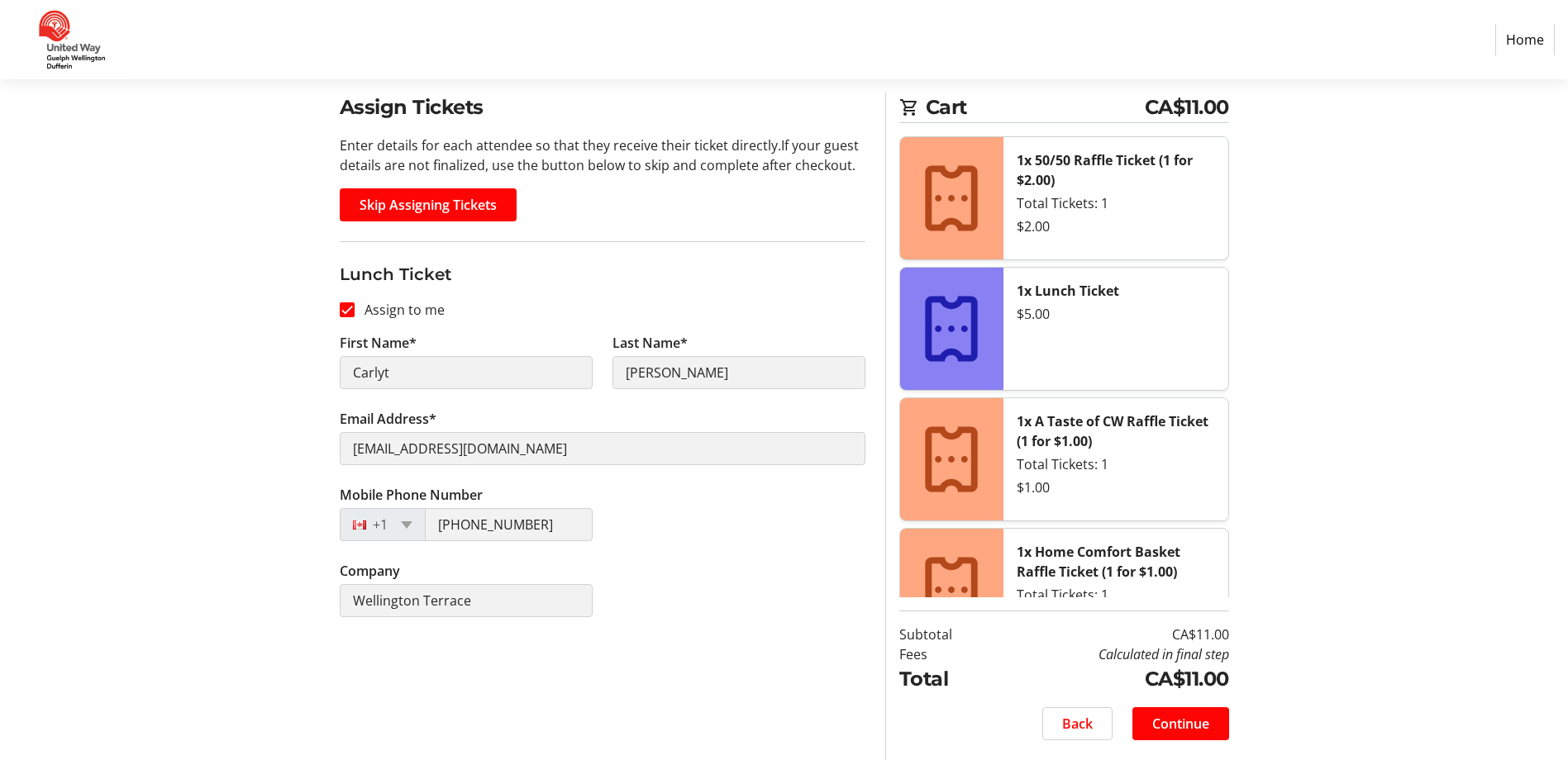
click at [1192, 726] on span "Continue" at bounding box center [1181, 724] width 57 height 20
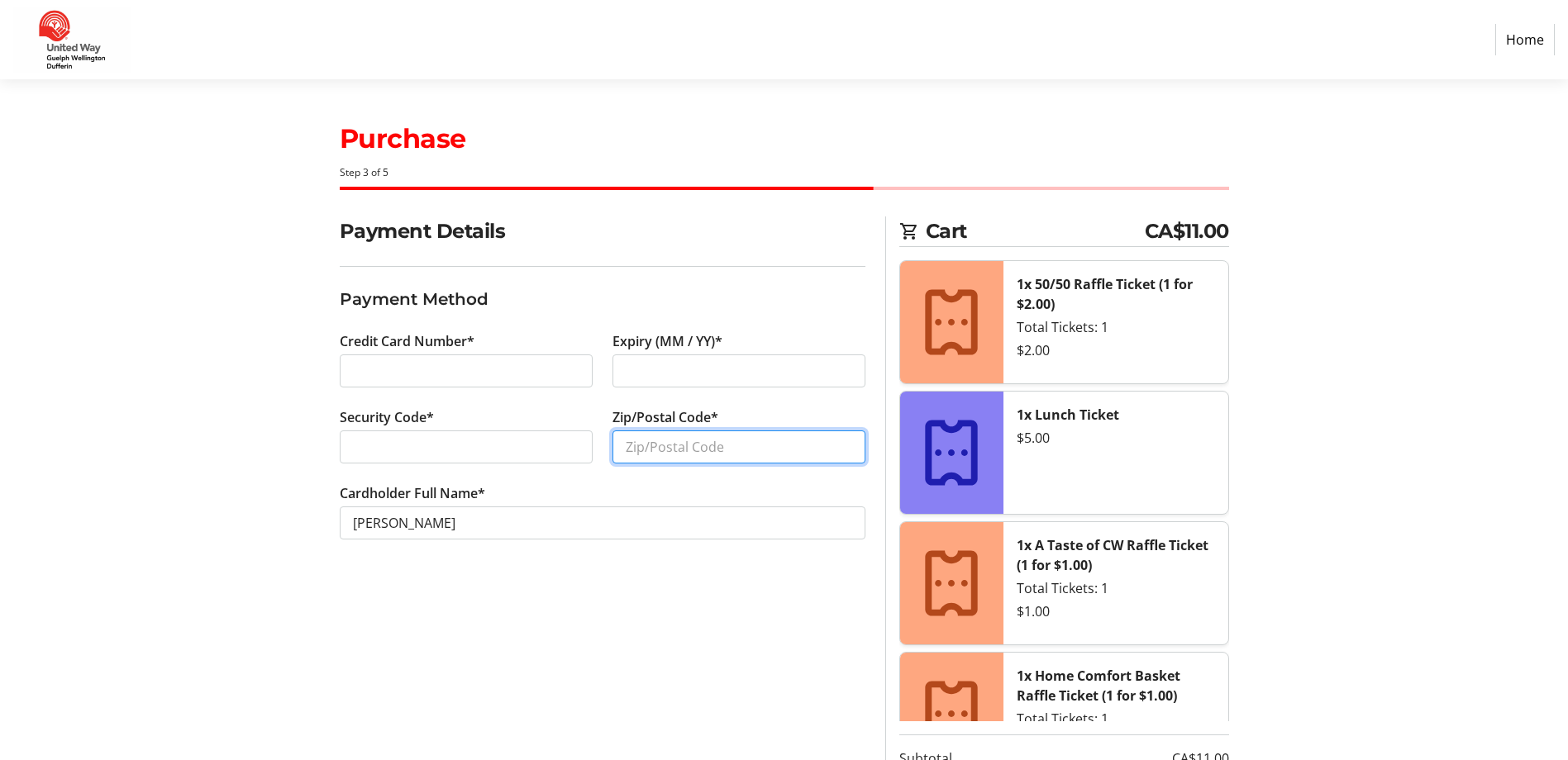
click at [662, 441] on input "Zip/Postal Code*" at bounding box center [739, 447] width 253 height 33
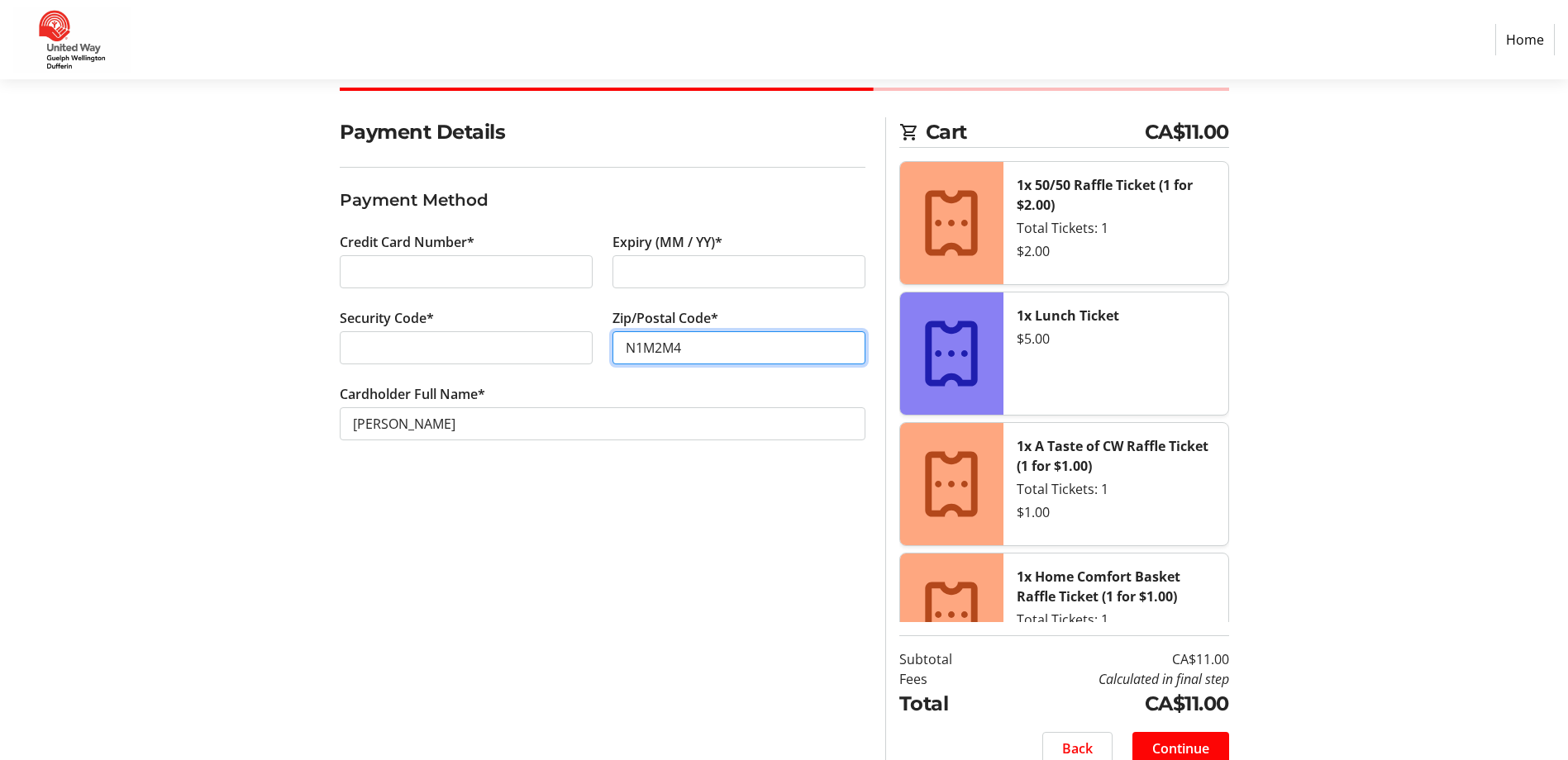
scroll to position [124, 0]
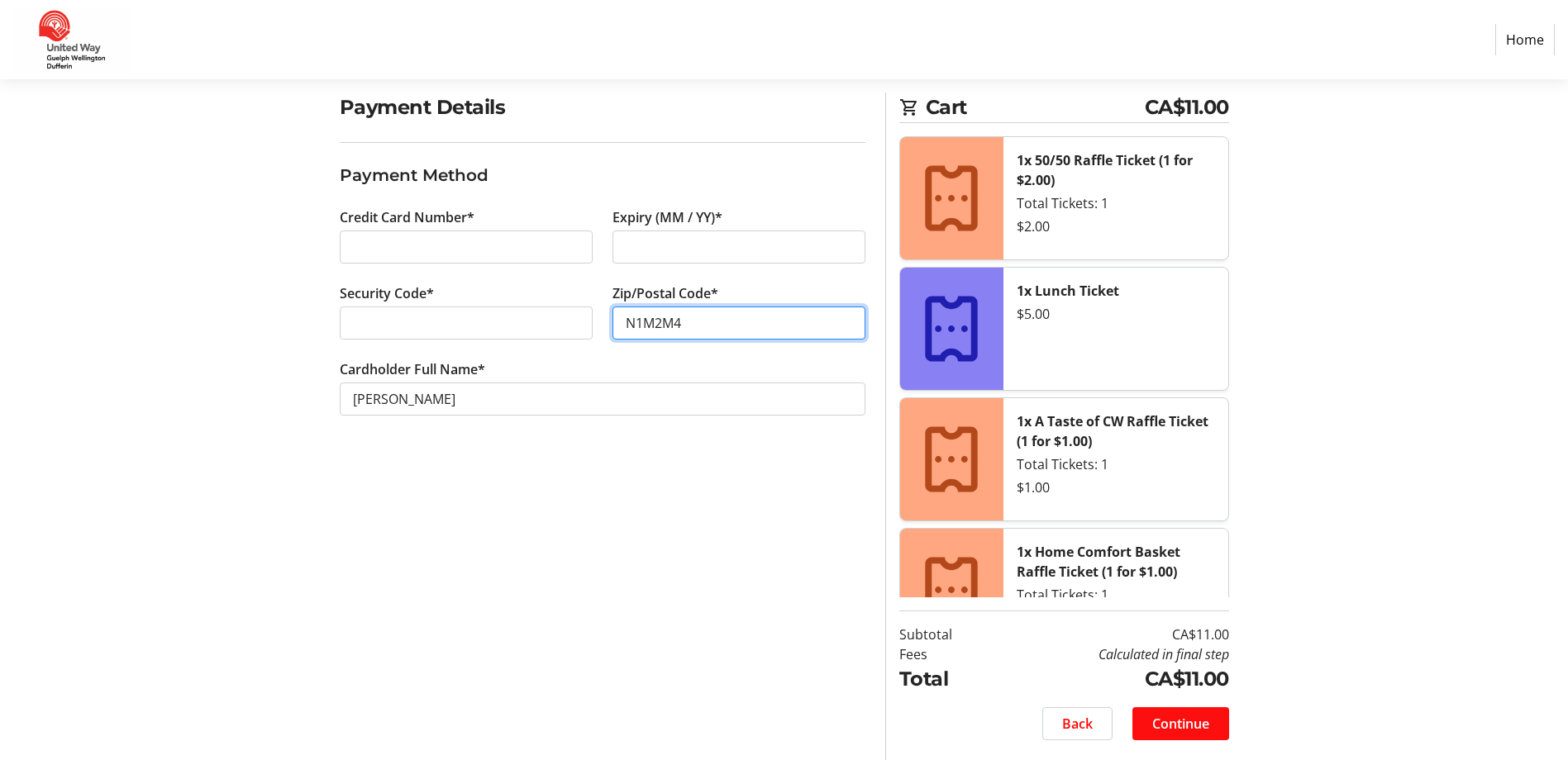
type input "N1M2M4"
click at [1177, 711] on span at bounding box center [1181, 724] width 97 height 40
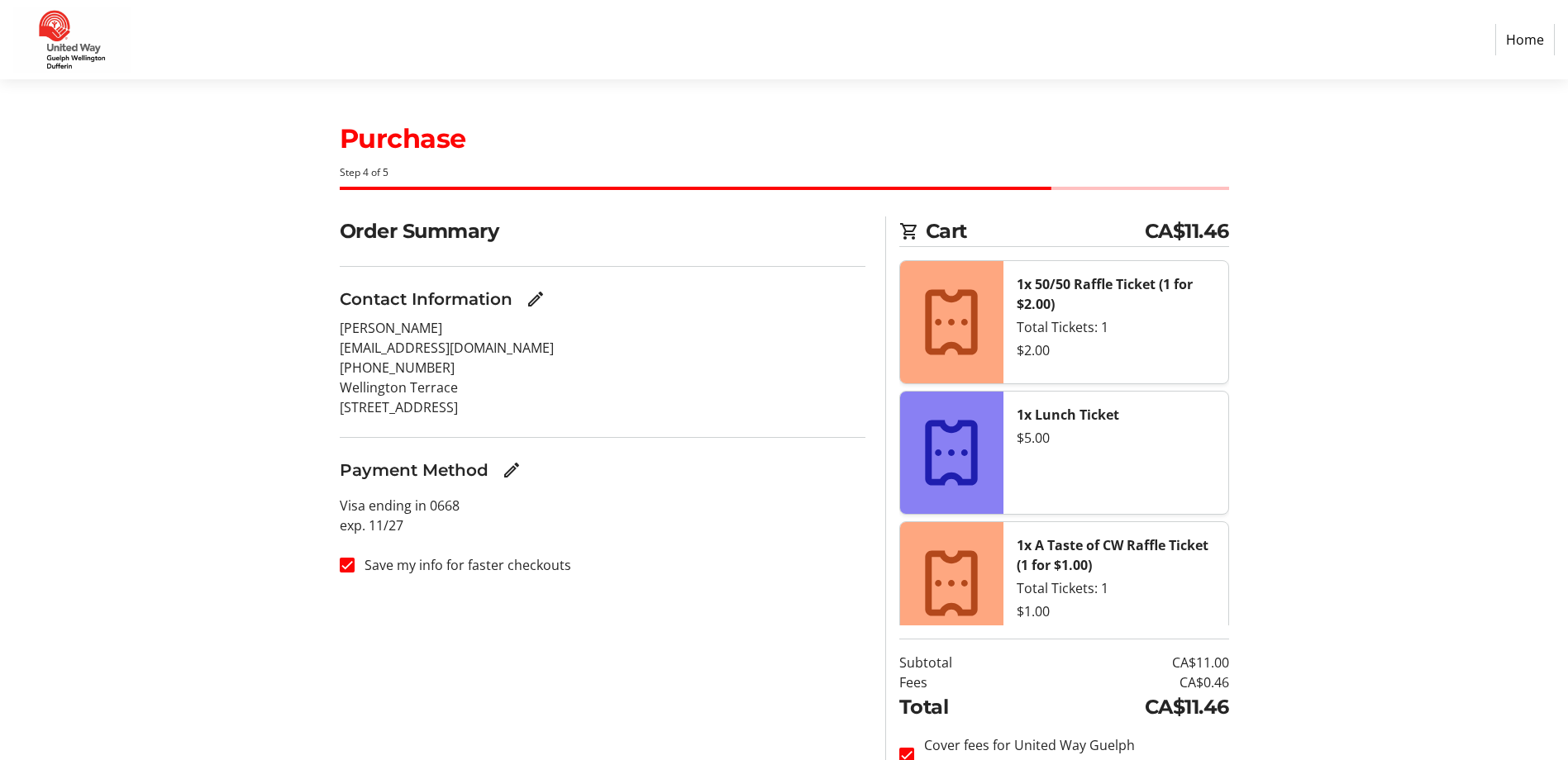
scroll to position [124, 0]
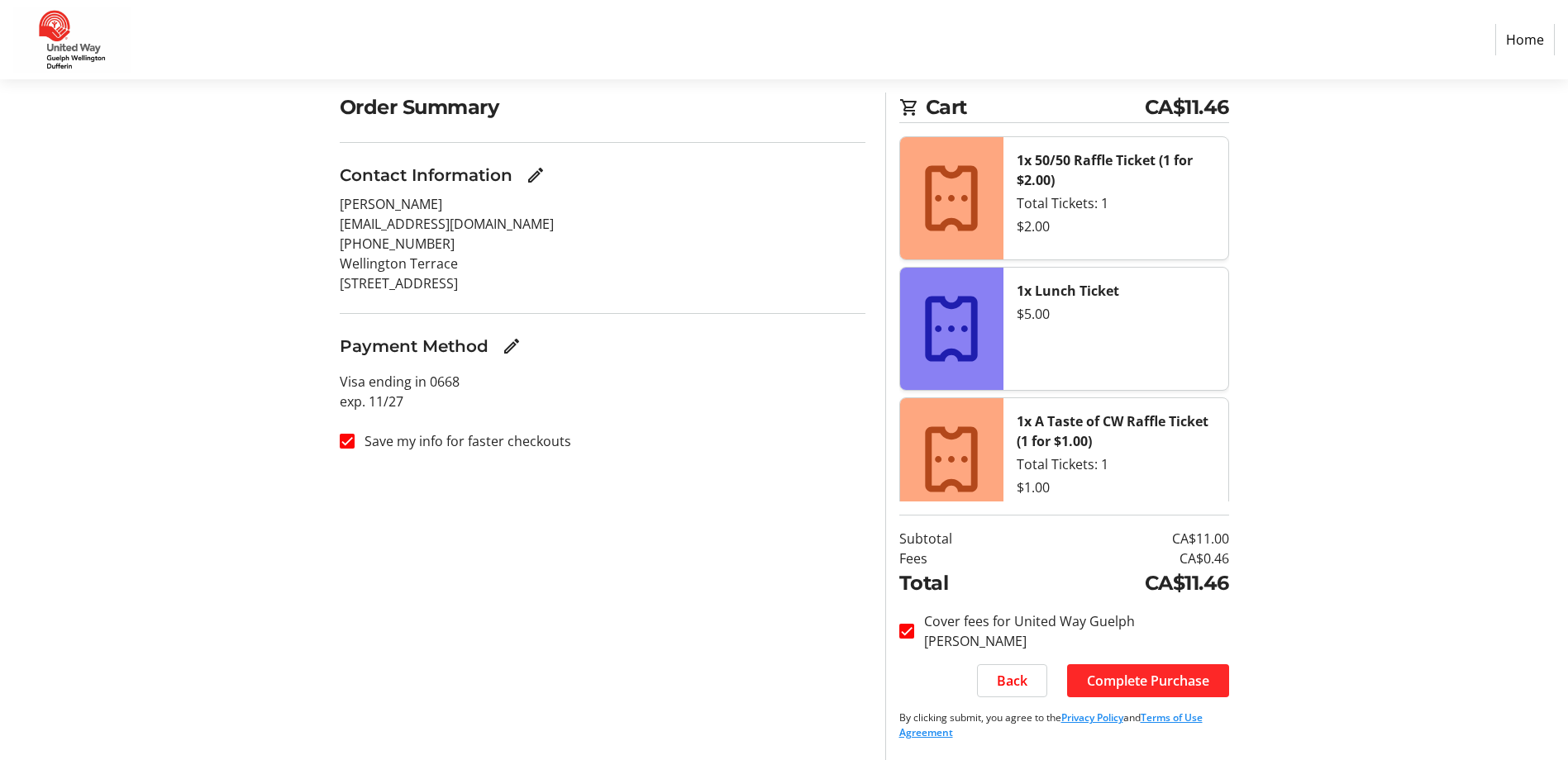
click at [1156, 680] on span "Complete Purchase" at bounding box center [1148, 681] width 122 height 20
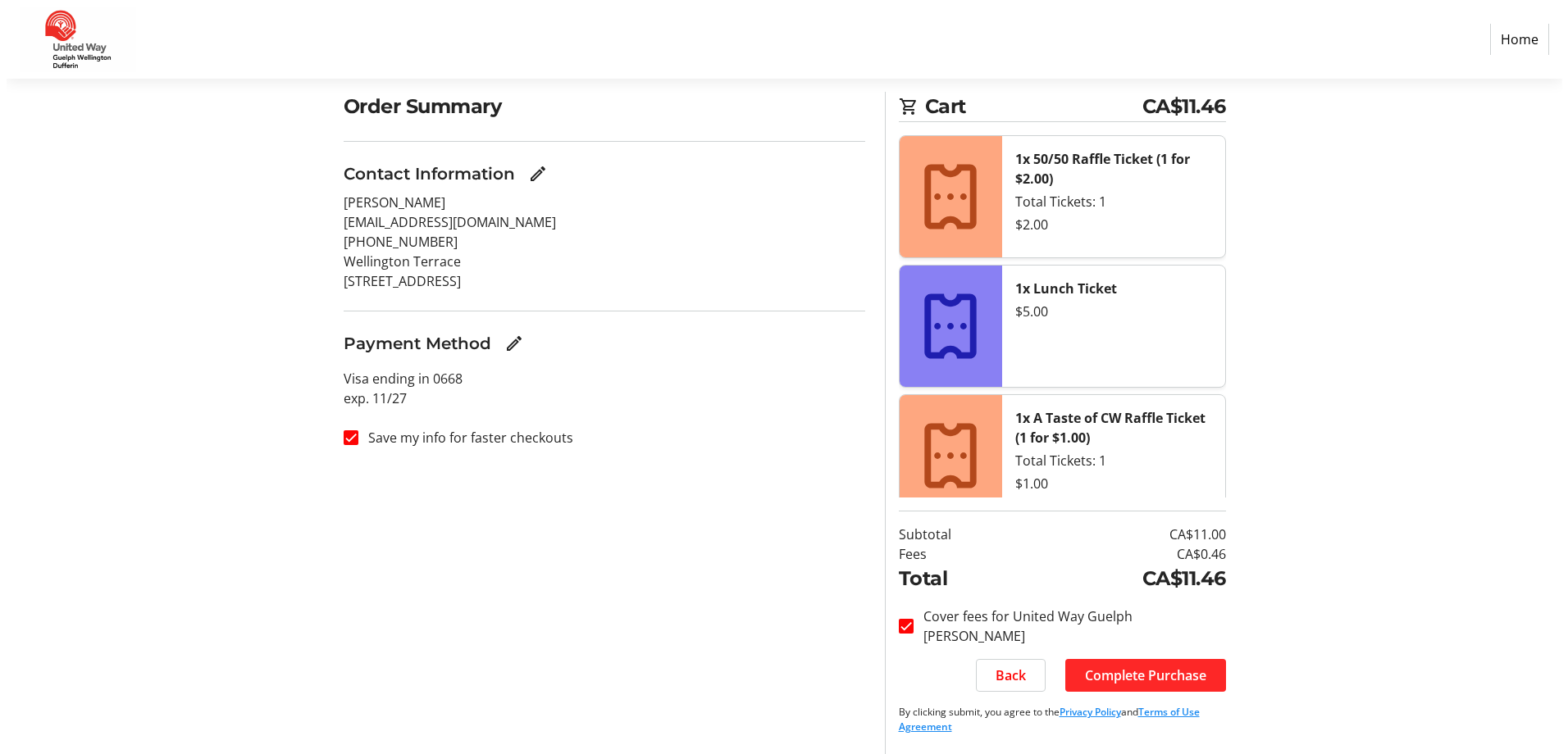
scroll to position [0, 0]
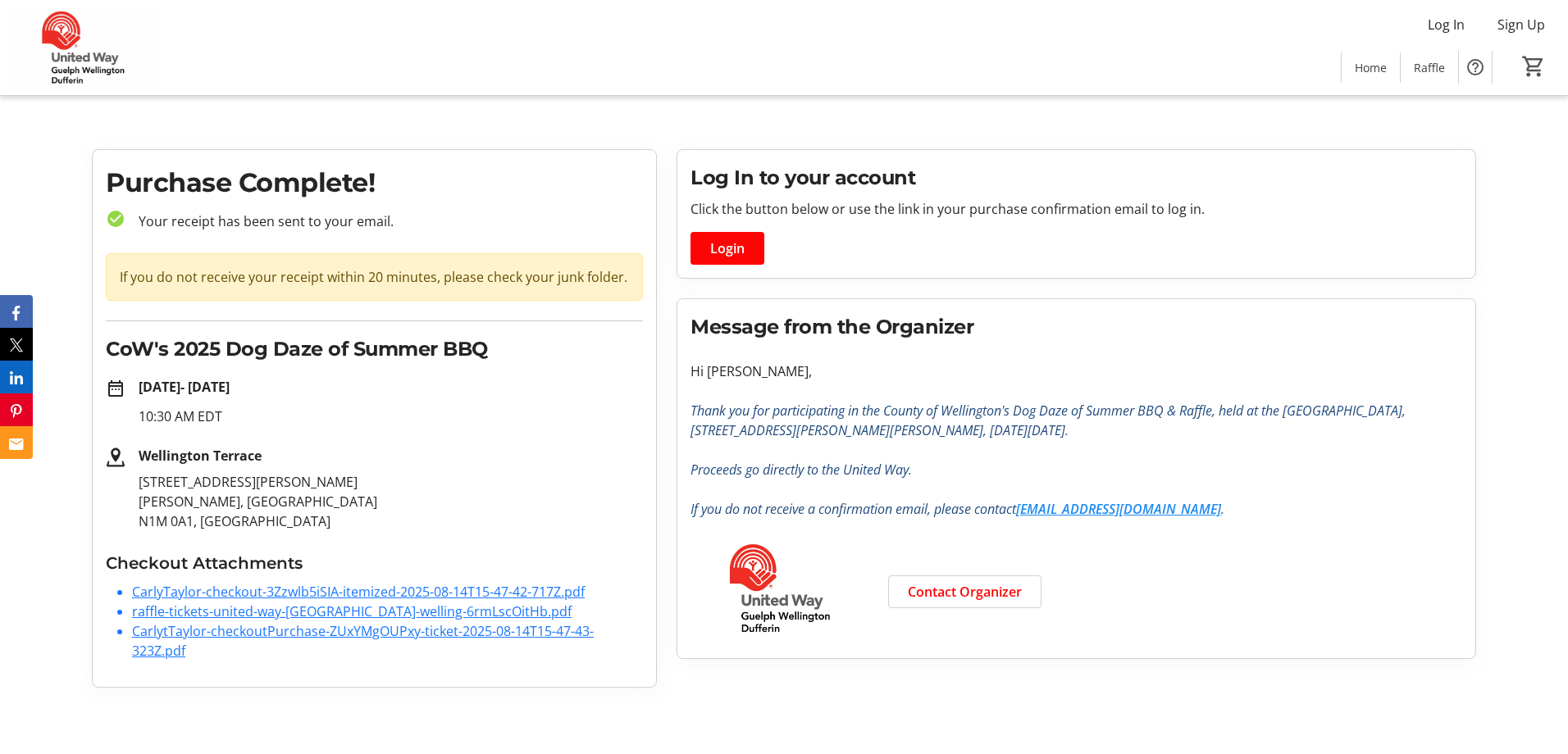
click at [219, 636] on link "CarlytTaylor-checkoutPurchase-ZUxYMgOUPxy-ticket-2025-08-14T15-47-43-323Z.pdf" at bounding box center [363, 642] width 462 height 38
